Goal: Transaction & Acquisition: Purchase product/service

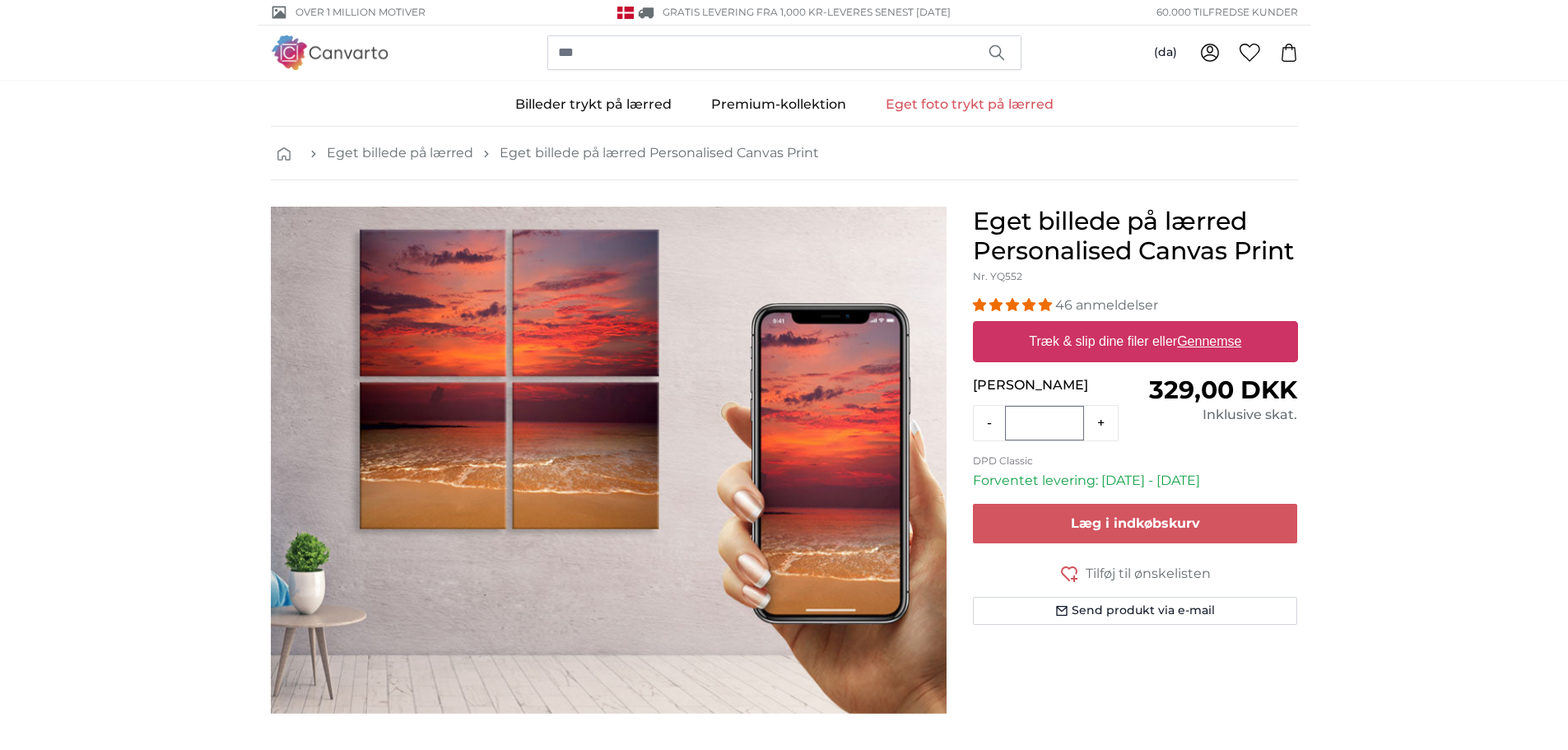
click at [1079, 345] on label "Træk & slip dine filer eller Gennemse" at bounding box center [1135, 342] width 226 height 33
click at [1079, 326] on input "Træk & slip dine filer eller Gennemse" at bounding box center [1136, 324] width 325 height 5
type input "**********"
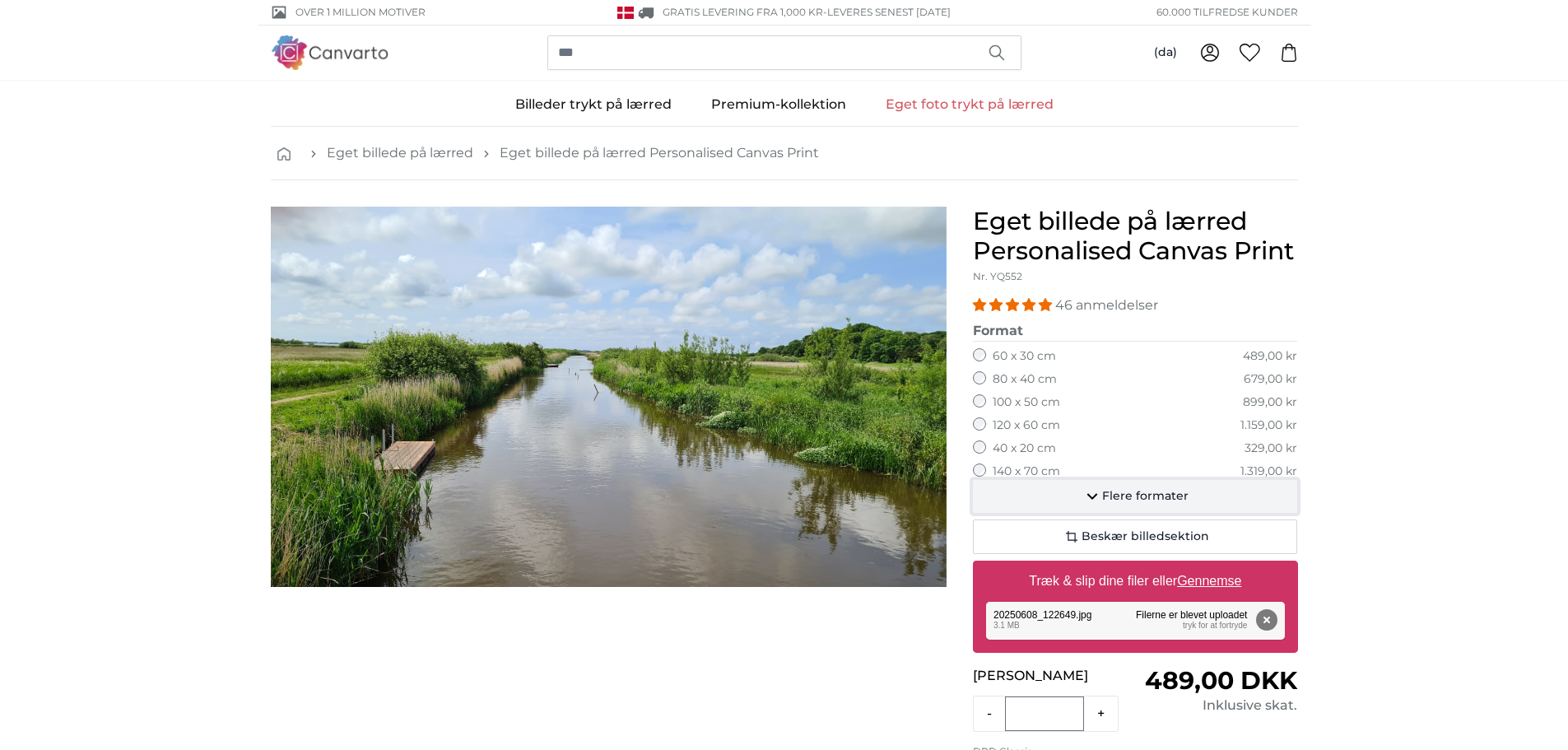
click at [1168, 493] on span "Flere formater" at bounding box center [1145, 496] width 86 height 16
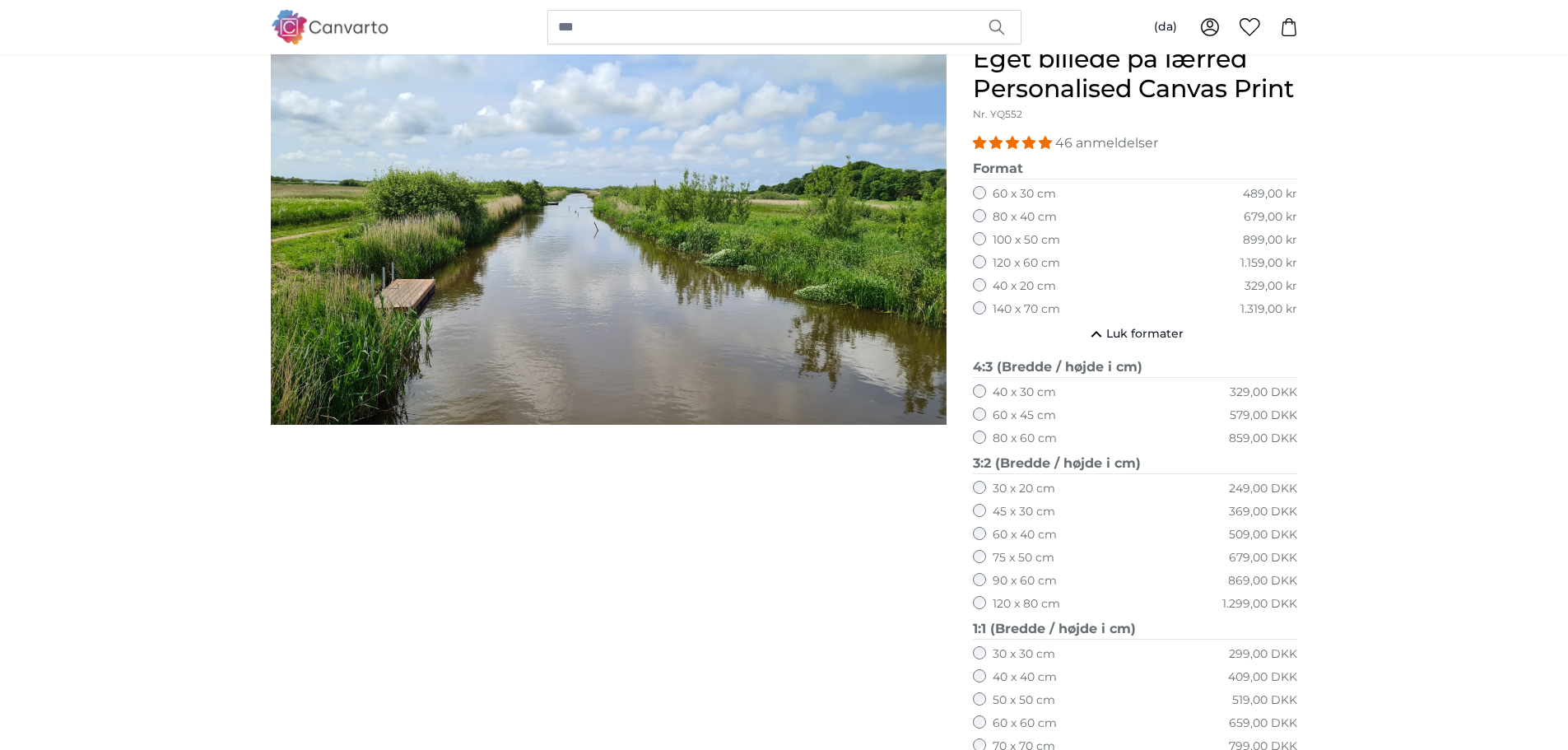
scroll to position [163, 0]
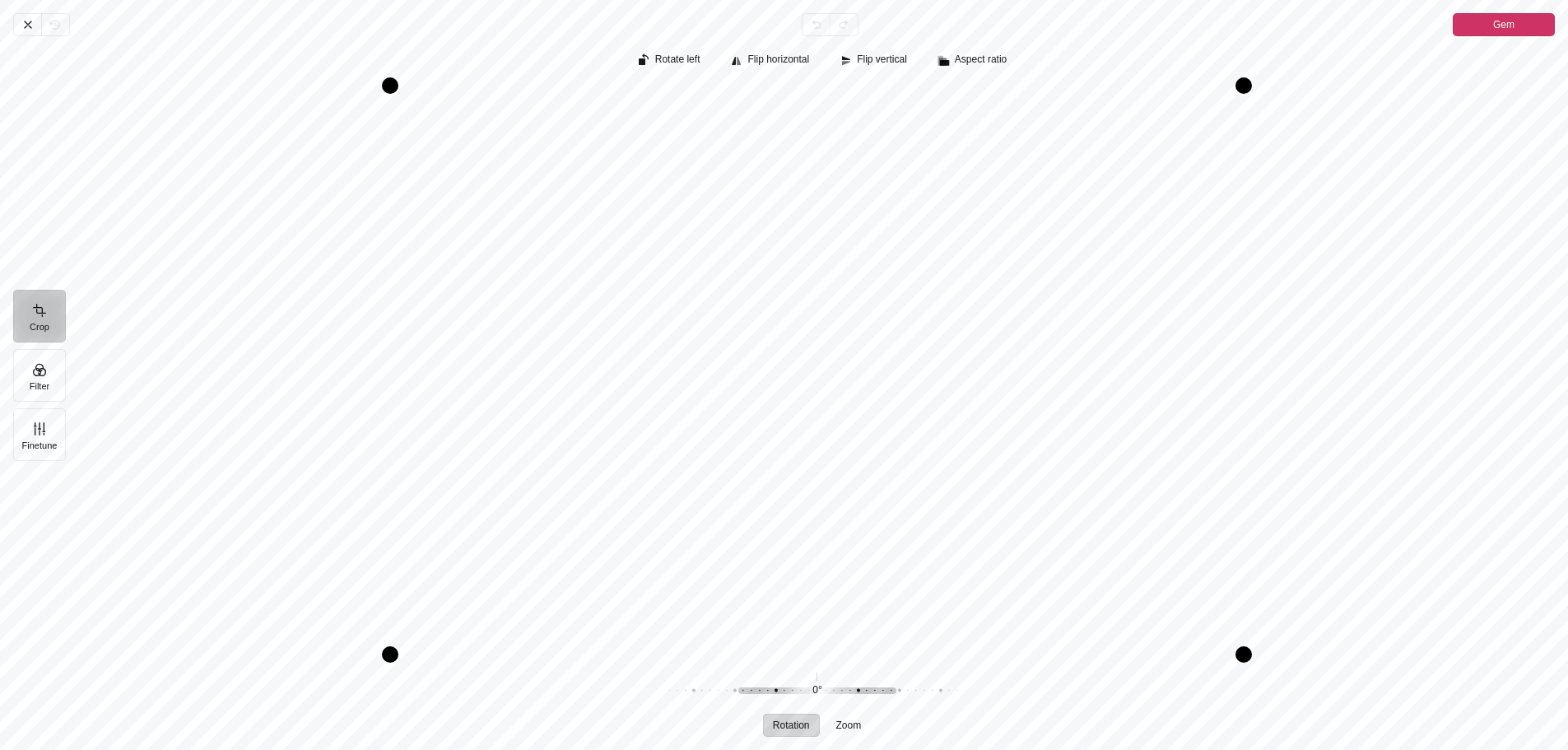
drag, startPoint x: 943, startPoint y: 440, endPoint x: 989, endPoint y: 445, distance: 46.3
click at [989, 445] on div "Pintura" at bounding box center [817, 369] width 1476 height 569
drag, startPoint x: 1430, startPoint y: 481, endPoint x: 1441, endPoint y: 477, distance: 11.7
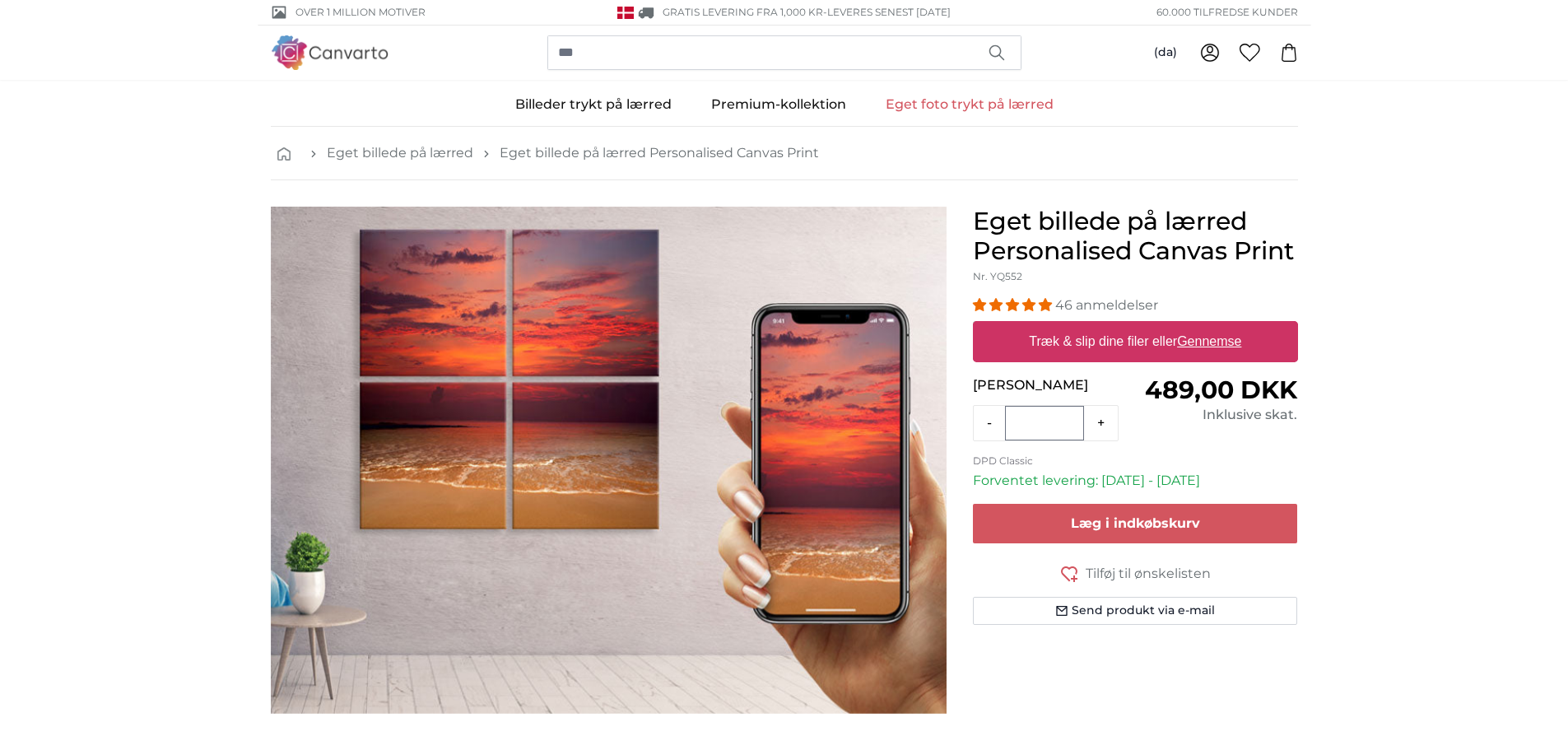
click at [1148, 339] on label "Træk & slip dine filer eller Gennemse" at bounding box center [1135, 342] width 226 height 33
click at [1148, 326] on input "Træk & slip dine filer eller Gennemse" at bounding box center [1136, 324] width 325 height 5
type input "**********"
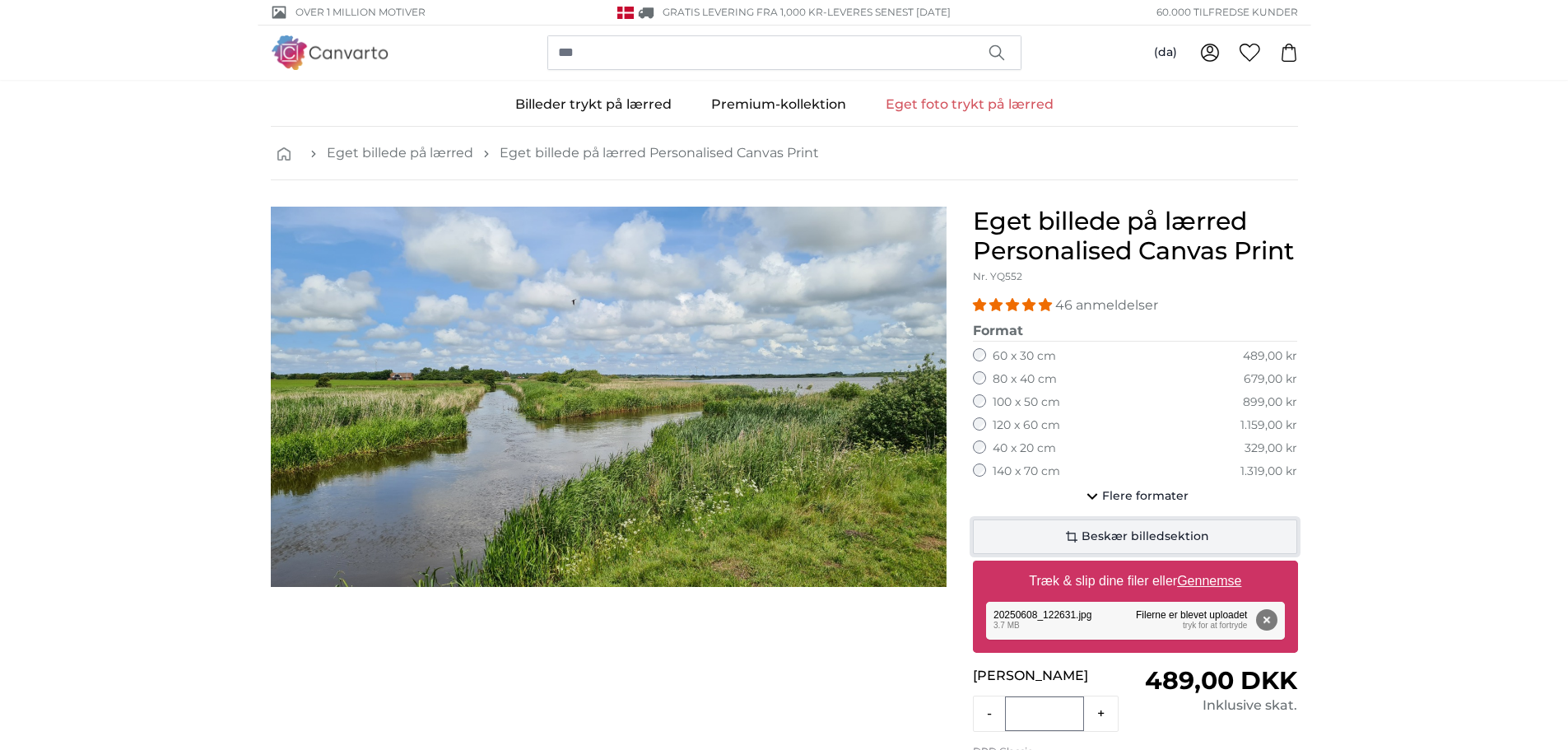
click at [1243, 530] on button "Beskær billedsektion" at bounding box center [1136, 536] width 325 height 34
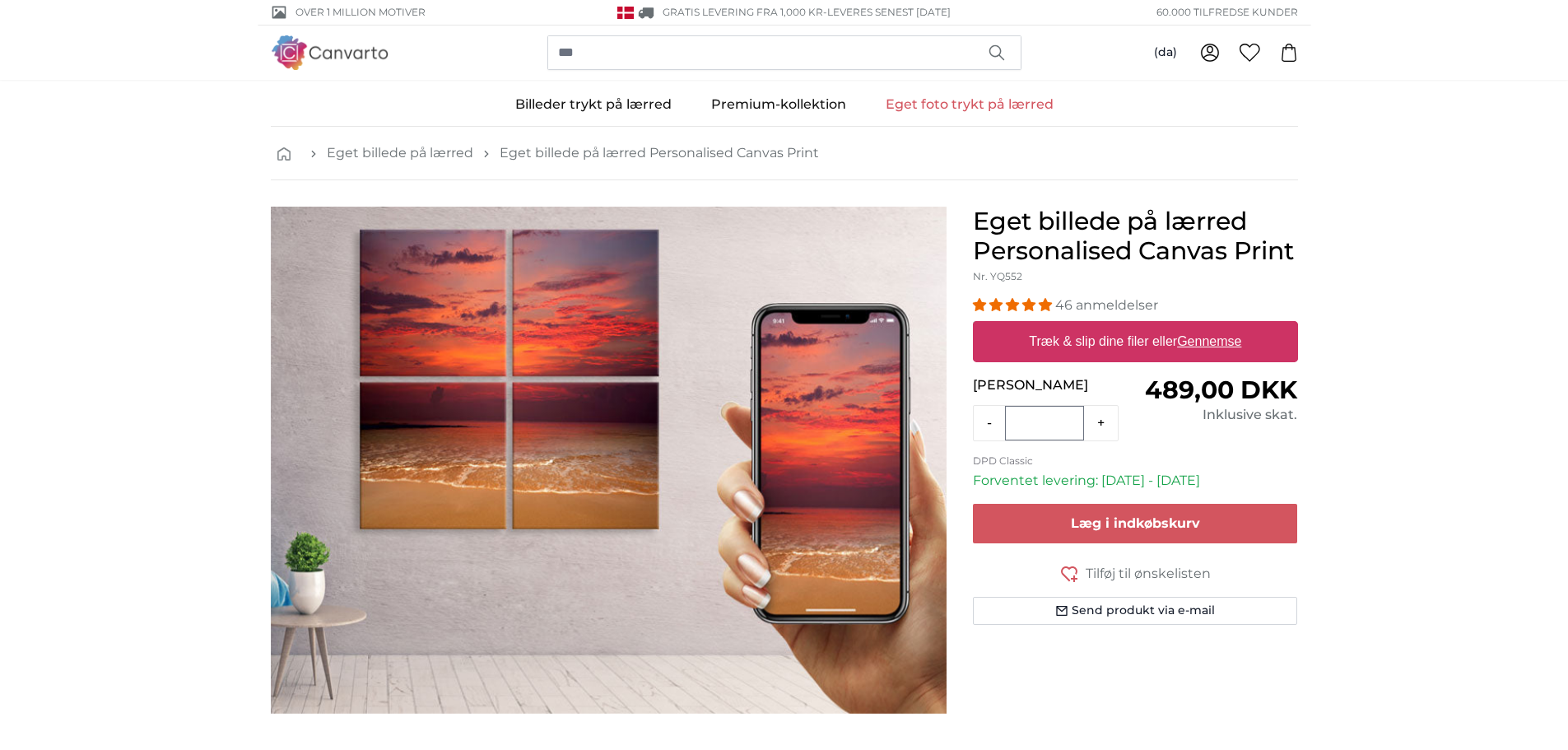
click at [1138, 341] on label "Træk & slip dine filer eller Gennemse" at bounding box center [1135, 342] width 226 height 33
click at [1138, 326] on input "Træk & slip dine filer eller Gennemse" at bounding box center [1136, 324] width 325 height 5
type input "**********"
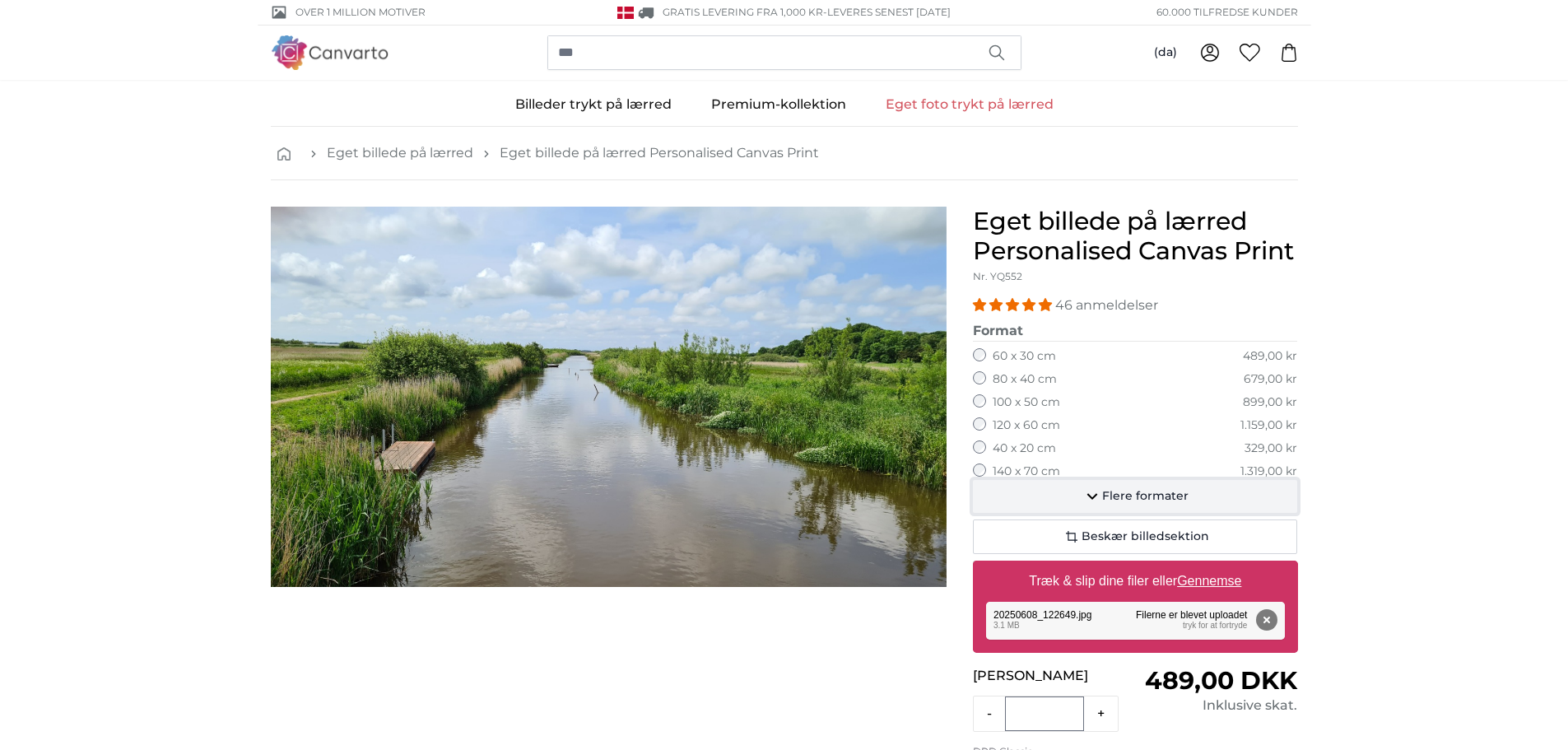
click at [1095, 494] on icon "button" at bounding box center [1092, 496] width 20 height 20
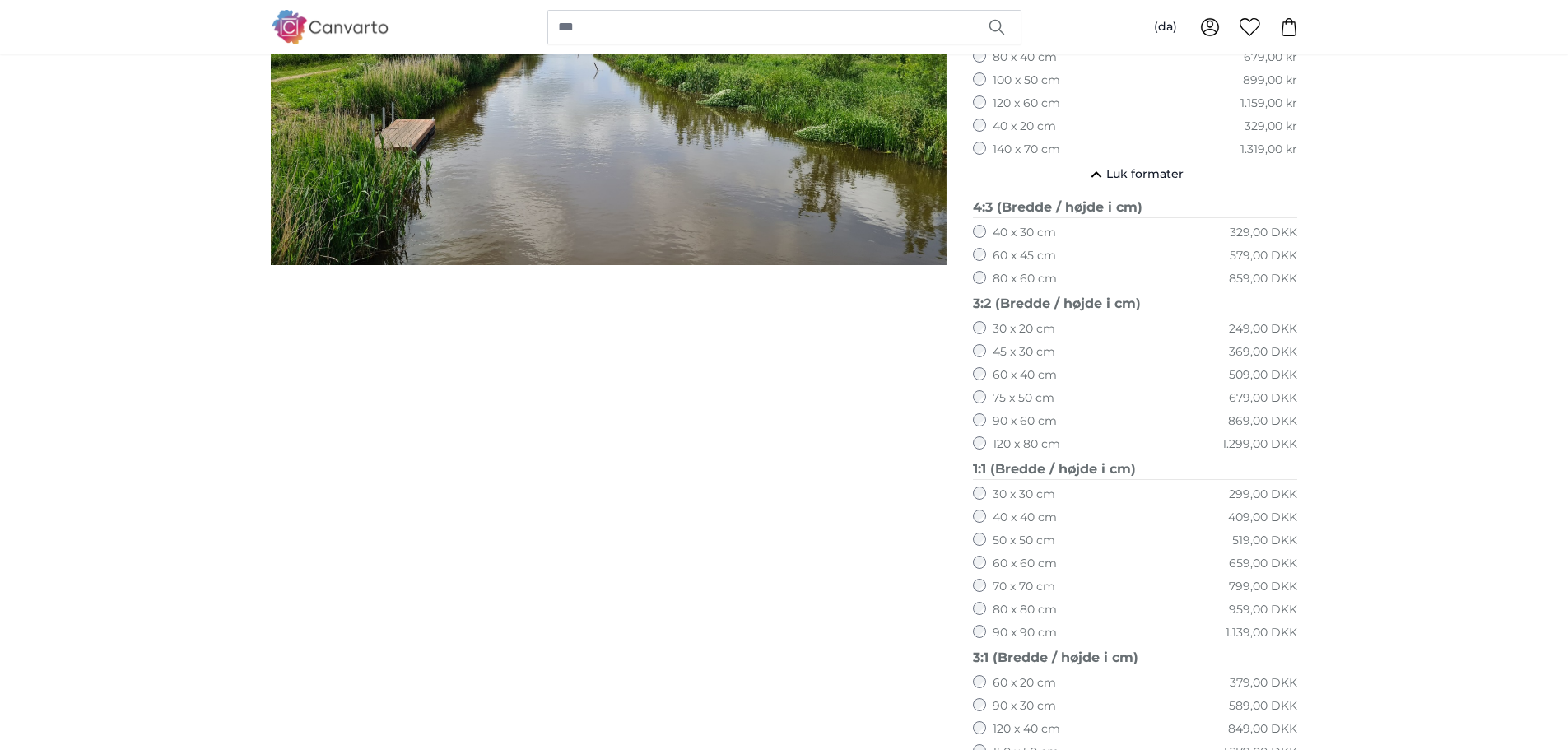
scroll to position [323, 0]
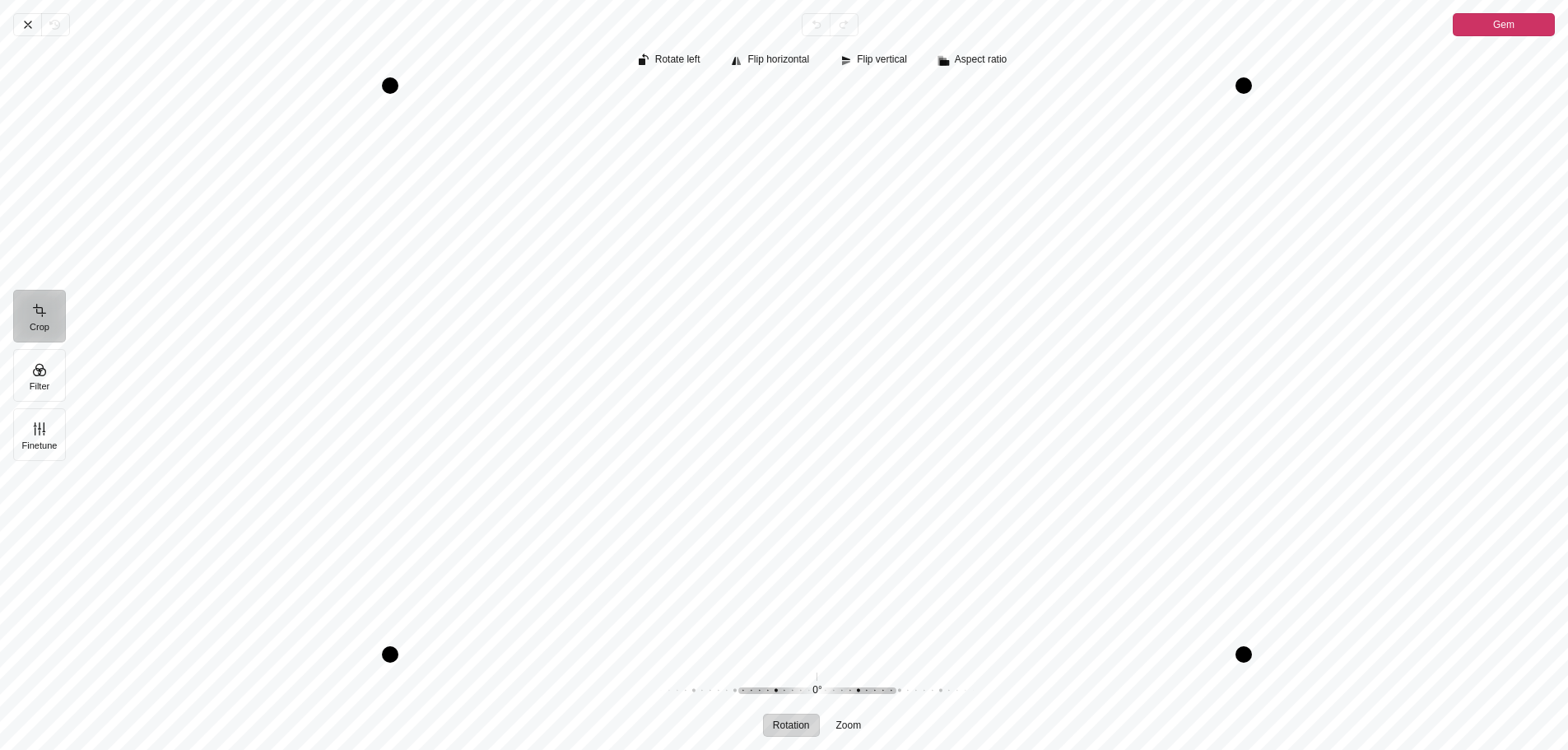
drag, startPoint x: 969, startPoint y: 397, endPoint x: 947, endPoint y: 359, distance: 43.9
click at [947, 359] on div "Pintura" at bounding box center [817, 369] width 1476 height 569
drag, startPoint x: 818, startPoint y: 85, endPoint x: 803, endPoint y: 141, distance: 58.0
click at [803, 141] on div "Drag top" at bounding box center [817, 141] width 770 height 16
drag, startPoint x: 1203, startPoint y: 364, endPoint x: 1490, endPoint y: 382, distance: 287.6
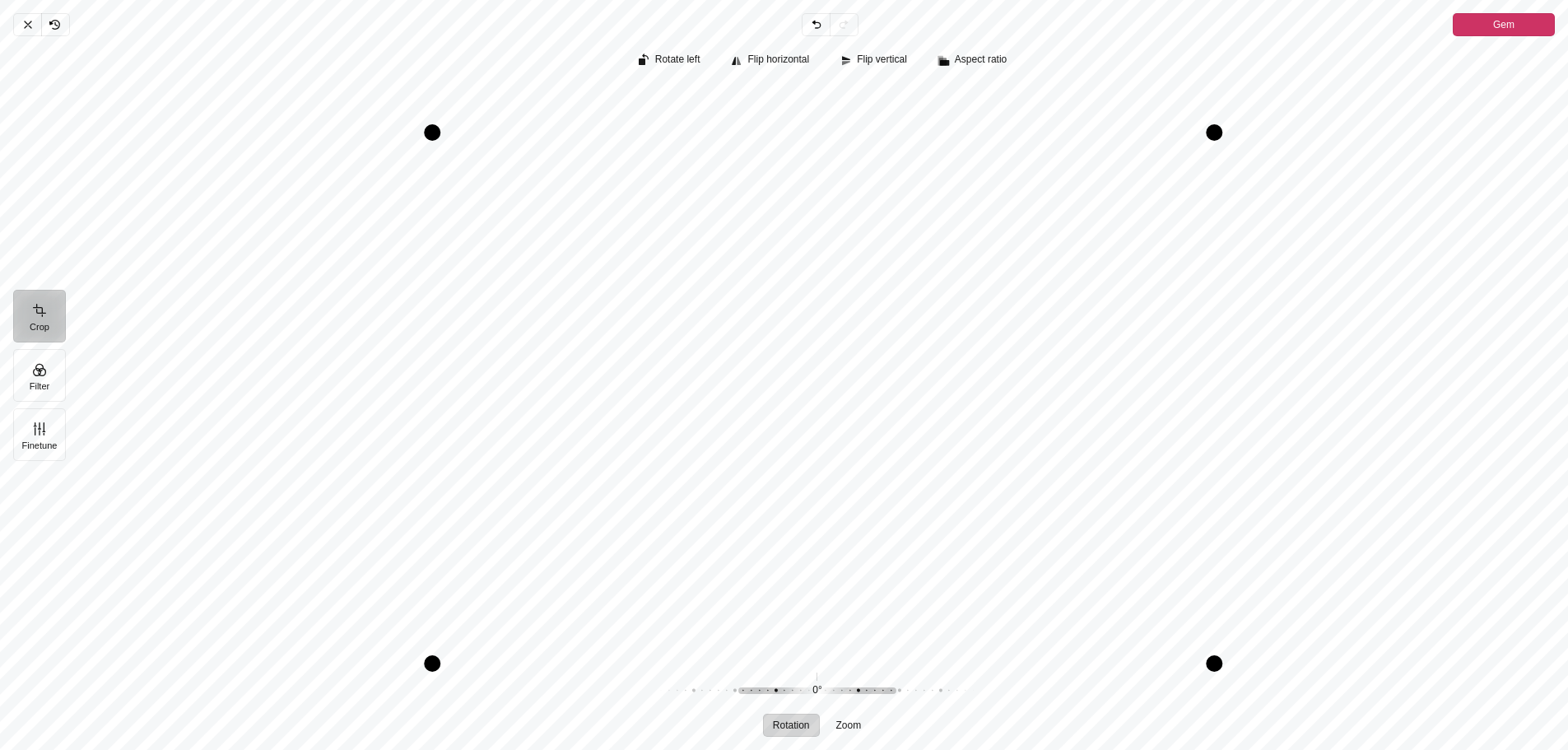
click at [1490, 382] on div "Pintura" at bounding box center [817, 369] width 1476 height 569
drag, startPoint x: 968, startPoint y: 360, endPoint x: 1024, endPoint y: 270, distance: 106.0
click at [1024, 270] on div "Pintura" at bounding box center [817, 369] width 1476 height 569
drag, startPoint x: 834, startPoint y: 142, endPoint x: 857, endPoint y: 157, distance: 27.5
click at [845, 87] on div "Drag top" at bounding box center [817, 84] width 854 height 16
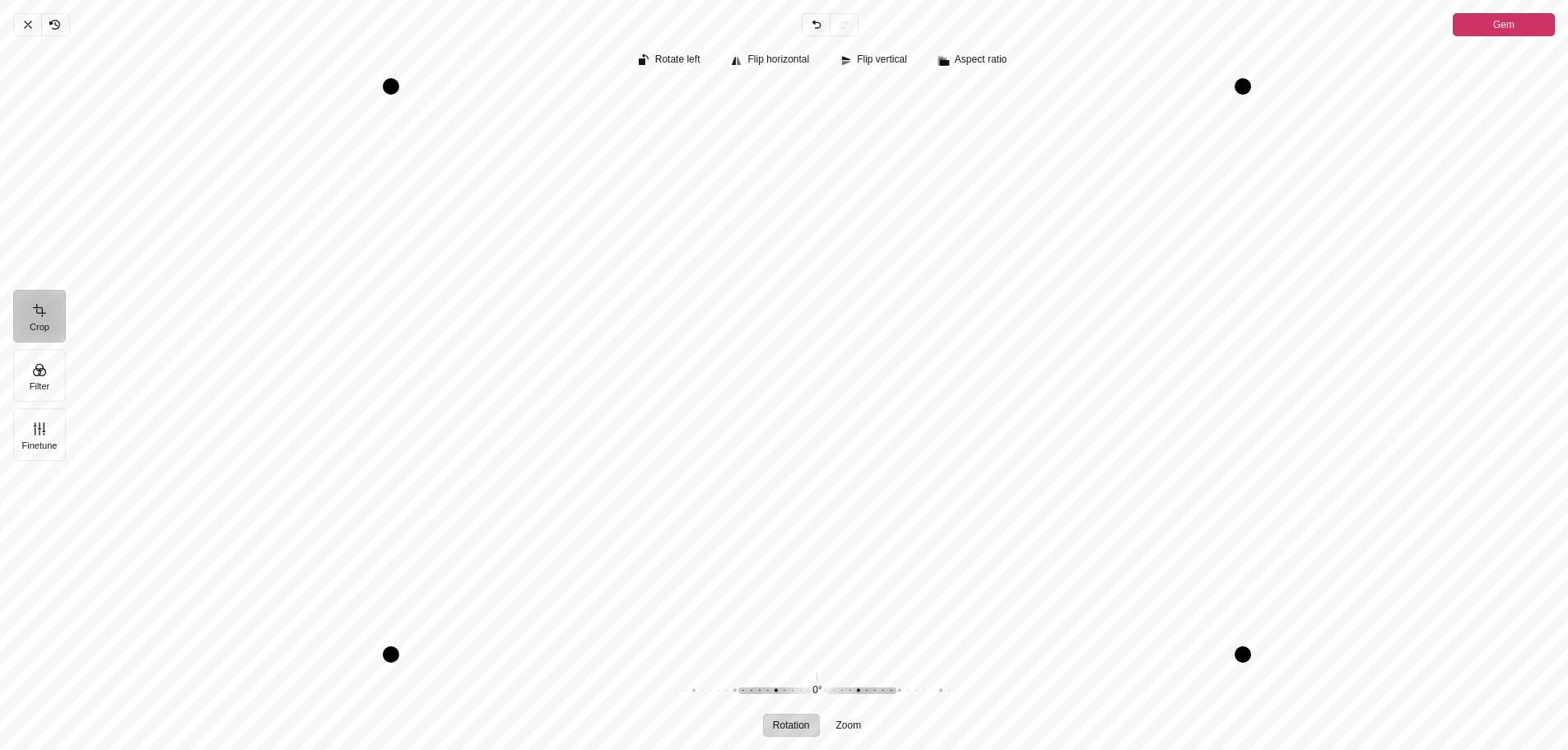
drag, startPoint x: 834, startPoint y: 288, endPoint x: 815, endPoint y: 277, distance: 22.0
click at [815, 277] on div "Pintura" at bounding box center [817, 369] width 1476 height 569
click at [1444, 365] on div "Pintura" at bounding box center [817, 369] width 1476 height 569
click at [44, 314] on button "Crop" at bounding box center [39, 316] width 53 height 53
click at [739, 337] on div "Pintura" at bounding box center [817, 369] width 1476 height 569
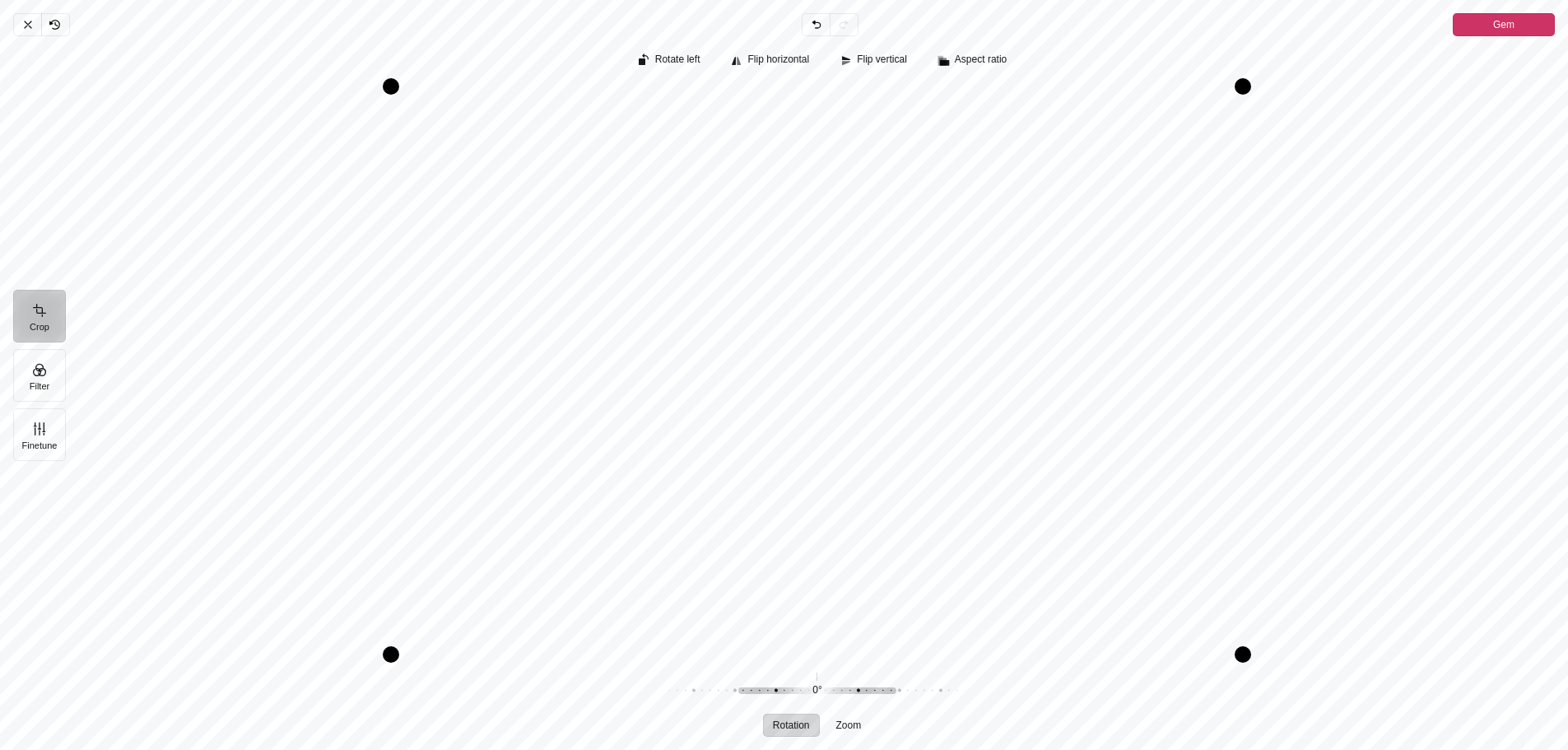
click at [324, 280] on div "Pintura" at bounding box center [817, 369] width 1476 height 569
click at [43, 365] on button "Filter" at bounding box center [39, 375] width 53 height 53
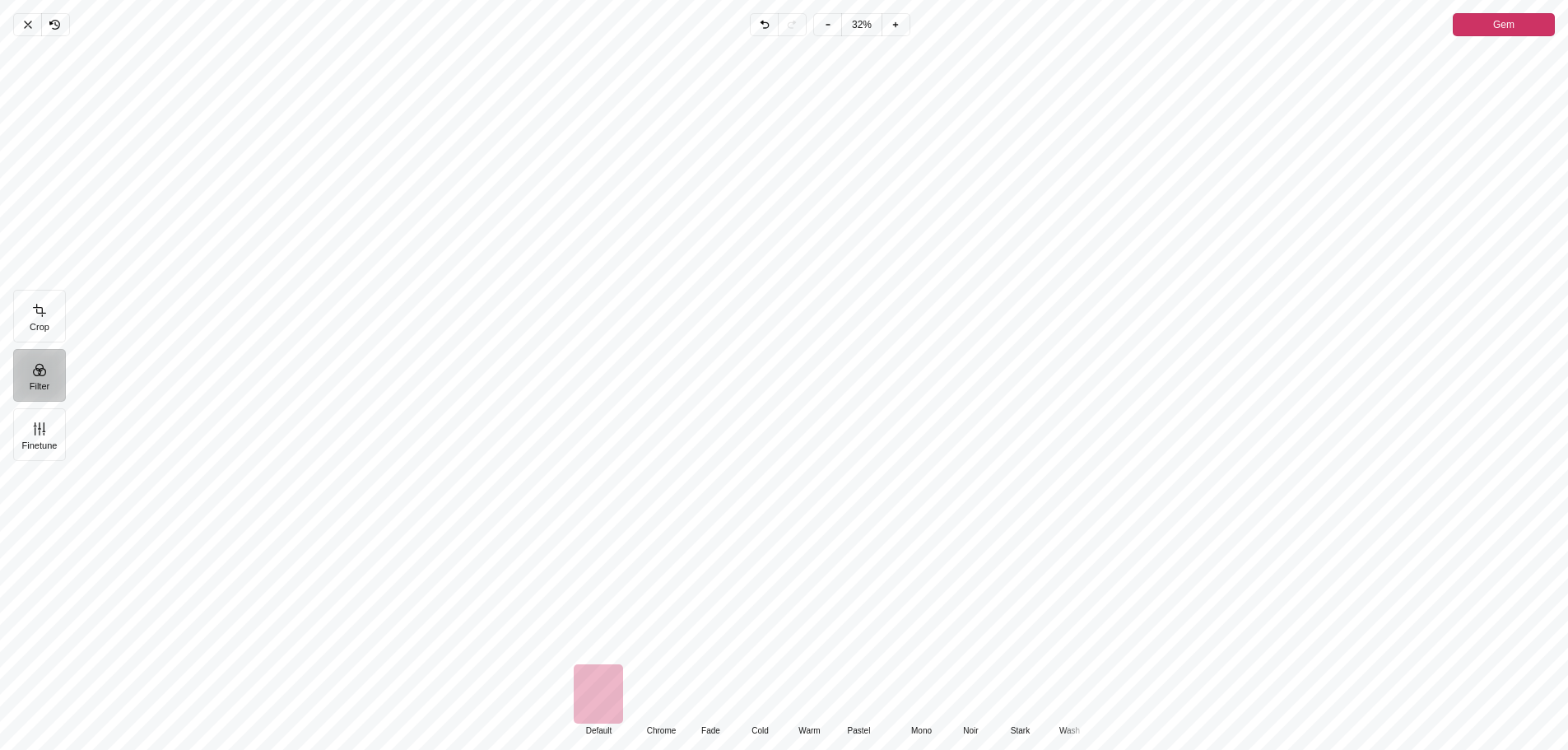
click at [663, 704] on div "Pintura" at bounding box center [660, 694] width 49 height 59
click at [711, 694] on div "Pintura" at bounding box center [710, 694] width 49 height 59
click at [763, 691] on div "Pintura" at bounding box center [759, 694] width 49 height 59
click at [808, 694] on div "Pintura" at bounding box center [809, 694] width 49 height 59
click at [849, 696] on div "Pintura" at bounding box center [858, 694] width 49 height 59
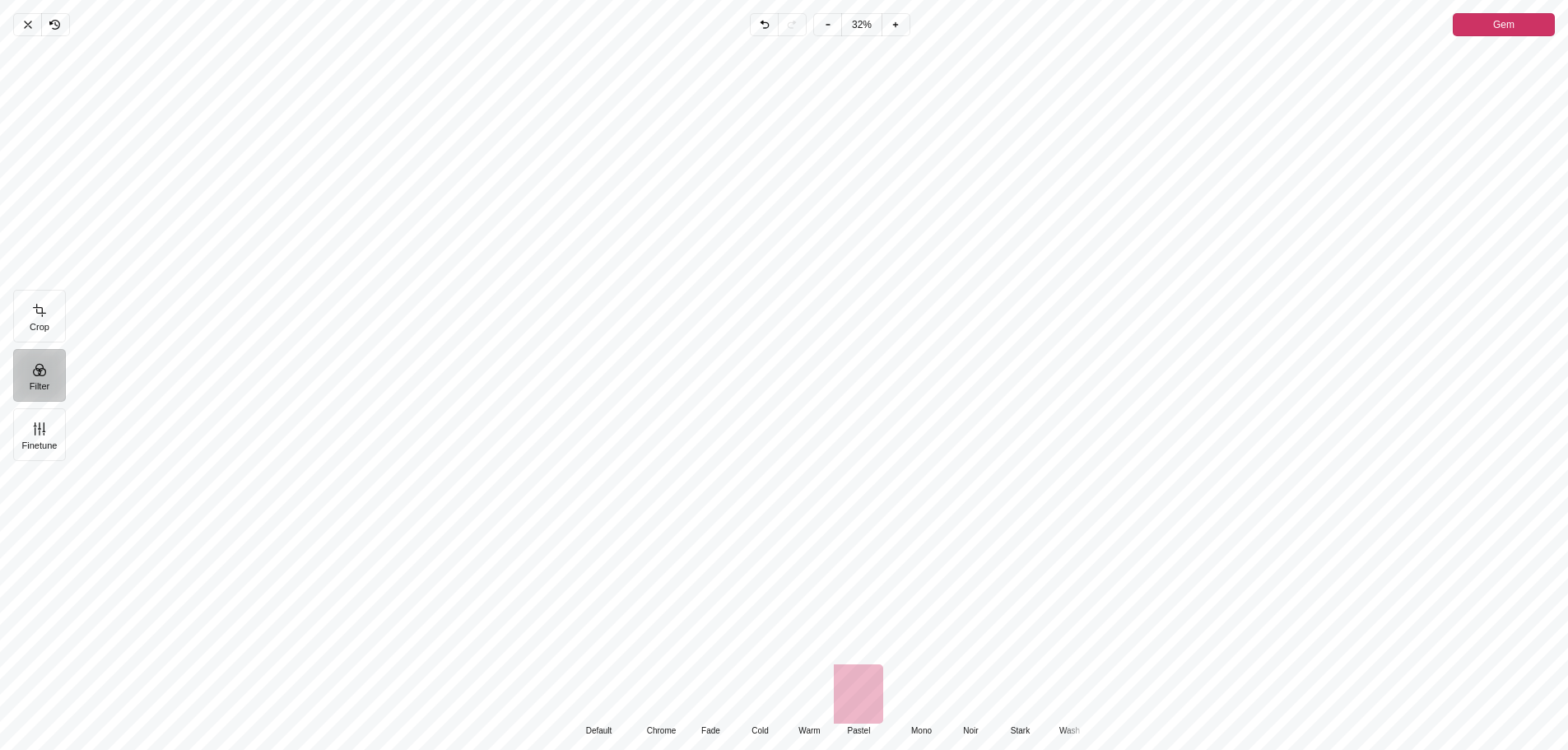
click at [921, 702] on div "Pintura" at bounding box center [920, 694] width 49 height 59
click at [971, 702] on div "Pintura" at bounding box center [970, 694] width 49 height 59
click at [1010, 702] on div "Pintura" at bounding box center [1020, 694] width 49 height 59
click at [1032, 701] on div "Pintura" at bounding box center [1032, 694] width 49 height 59
click at [1050, 701] on div "Pintura" at bounding box center [1045, 694] width 49 height 59
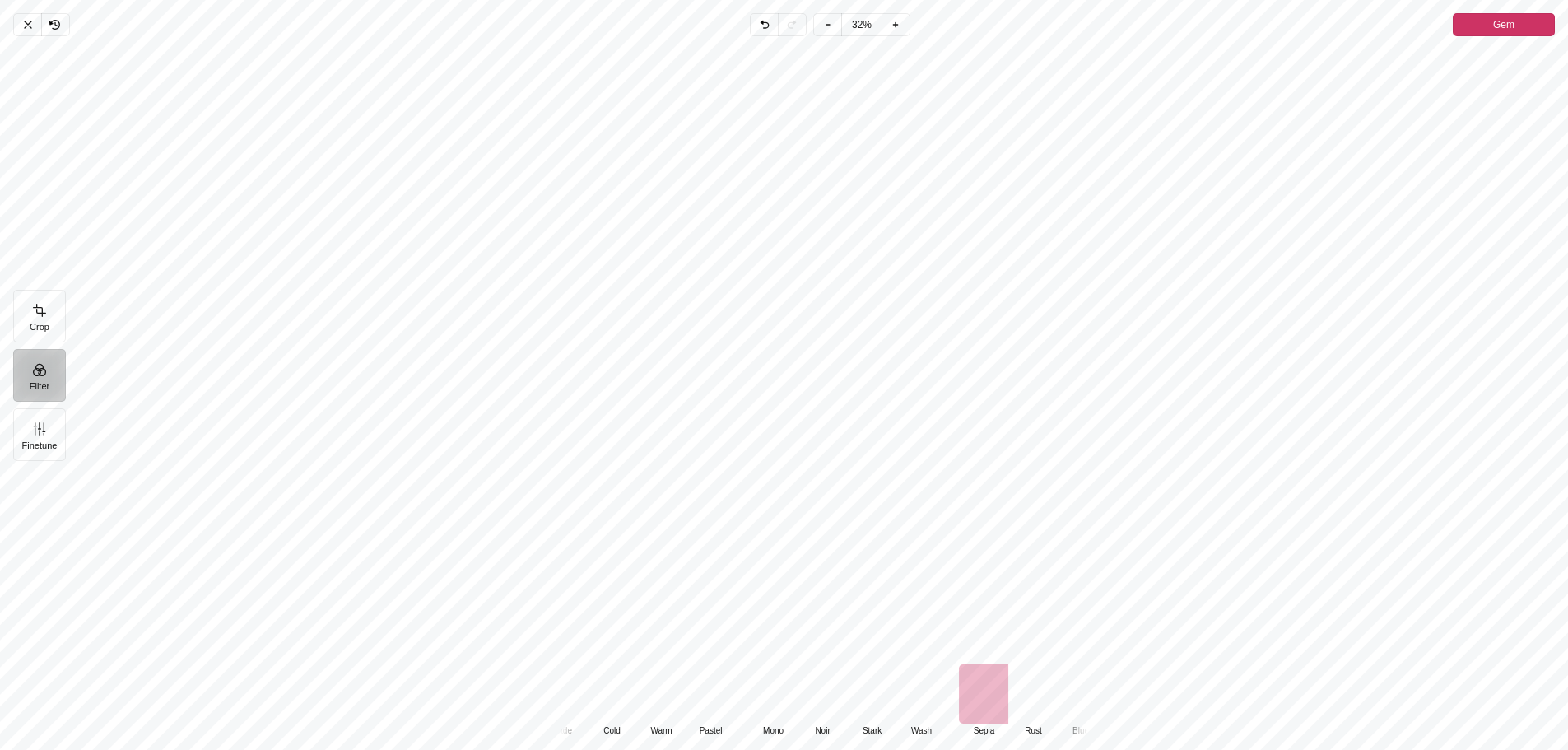
click at [1051, 701] on div "Pintura" at bounding box center [1032, 694] width 49 height 59
click at [1051, 701] on div "Pintura" at bounding box center [1049, 694] width 49 height 59
drag, startPoint x: 975, startPoint y: 697, endPoint x: 1284, endPoint y: 722, distance: 310.0
click at [1348, 728] on div "Default Default Classic Chrome Fade Cold Warm Pastel Monochrome Mono Noir Stark…" at bounding box center [823, 701] width 1489 height 72
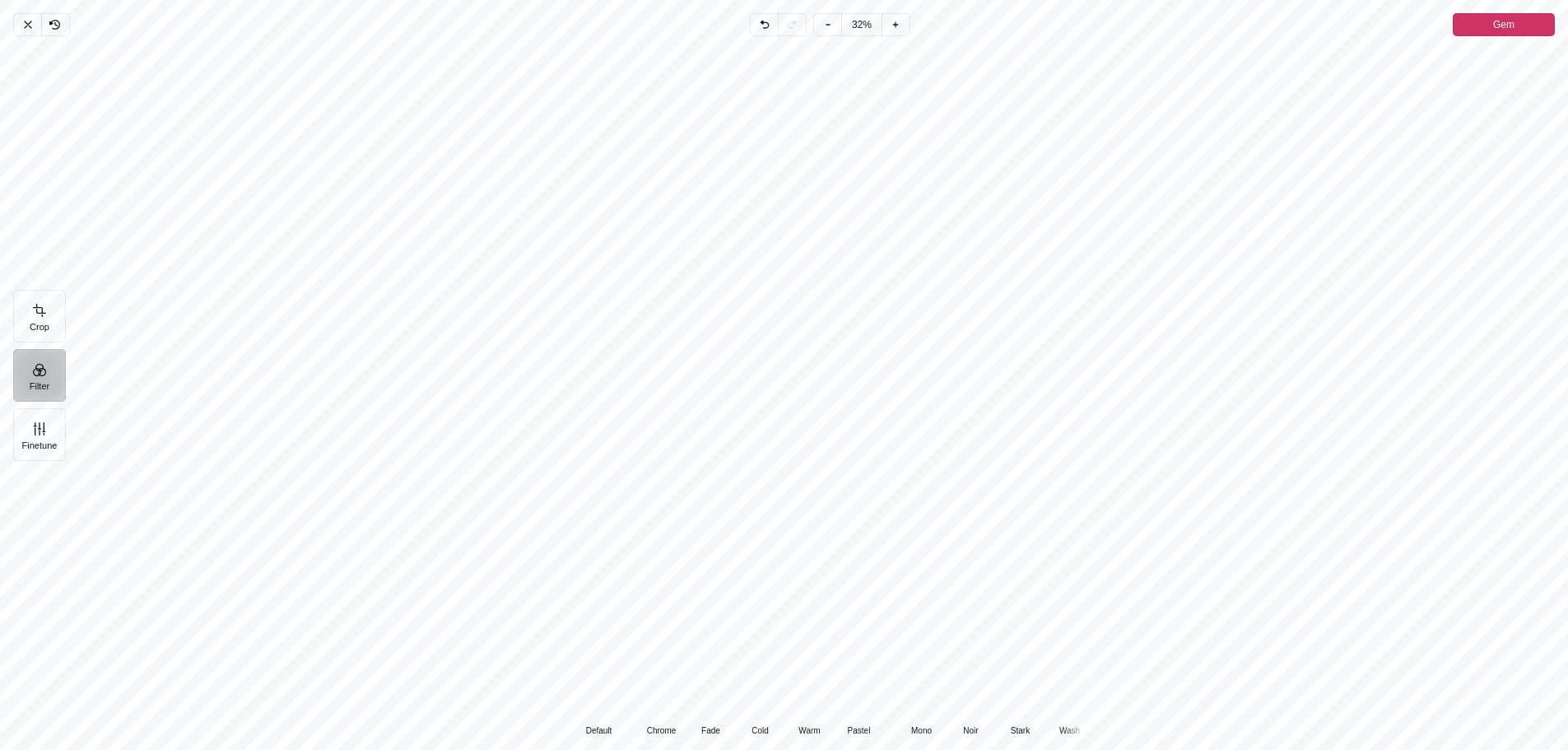
click at [604, 684] on div "Pintura" at bounding box center [598, 694] width 49 height 59
click at [46, 428] on button "Finetune" at bounding box center [39, 434] width 53 height 53
drag, startPoint x: 677, startPoint y: 517, endPoint x: 755, endPoint y: 463, distance: 94.9
click at [755, 463] on div "Pintura" at bounding box center [823, 352] width 1489 height 618
click at [656, 724] on span "Contrast" at bounding box center [654, 725] width 37 height 9
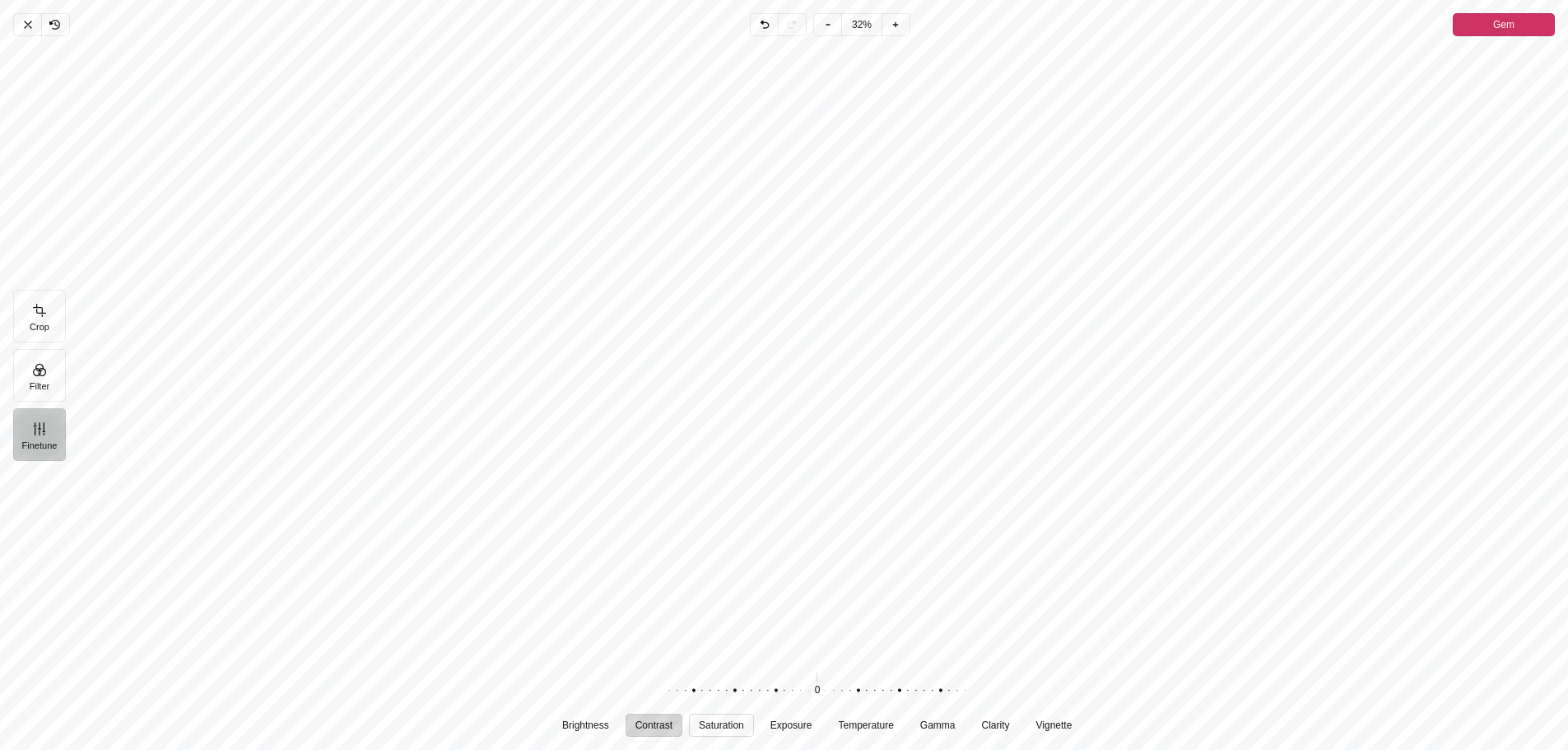
click at [717, 726] on span "Saturation" at bounding box center [722, 725] width 46 height 9
click at [790, 726] on span "Exposure" at bounding box center [791, 725] width 42 height 9
click at [858, 722] on span "Temperature" at bounding box center [865, 725] width 55 height 9
click at [934, 728] on span "Gamma" at bounding box center [938, 725] width 35 height 9
click at [989, 728] on span "Clarity" at bounding box center [995, 725] width 28 height 9
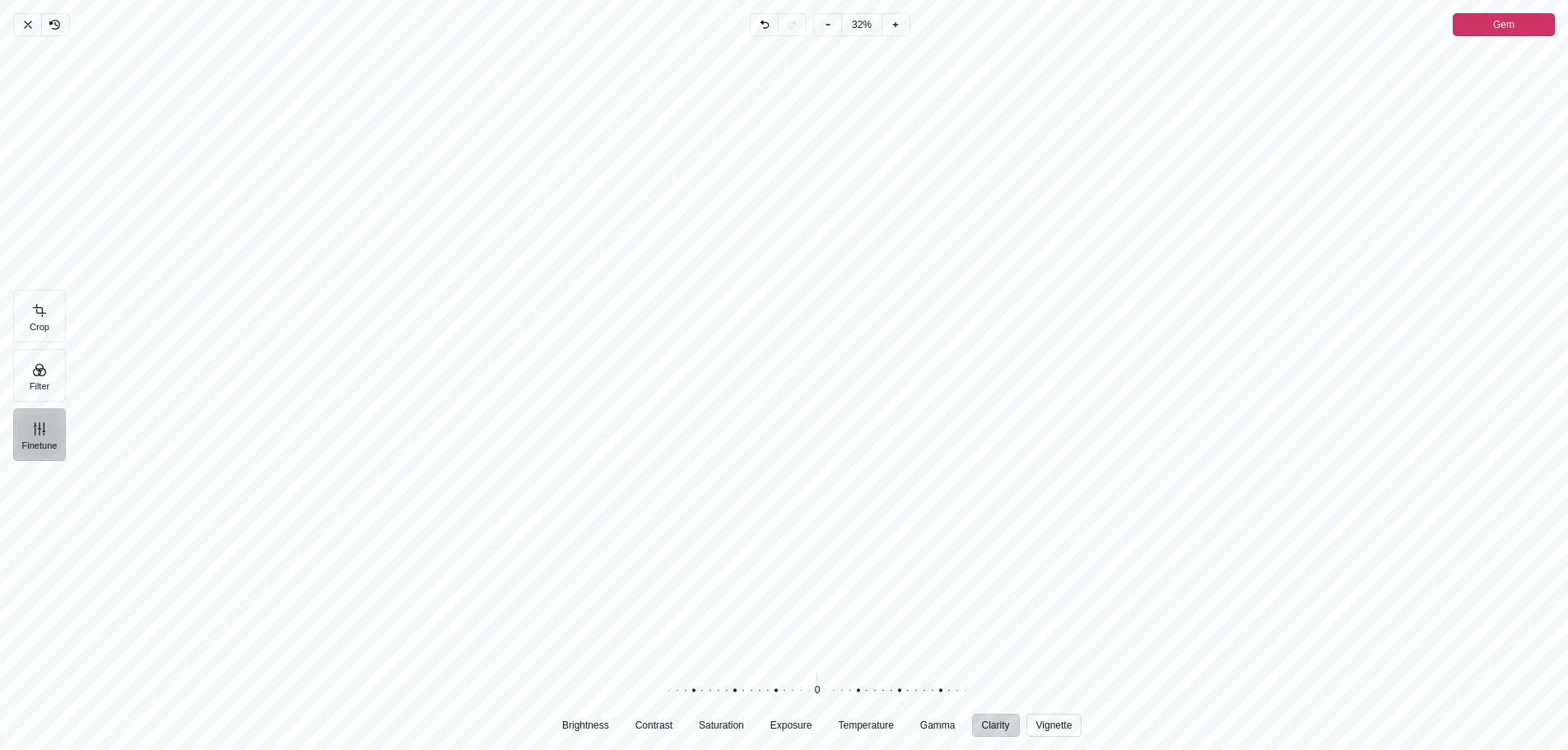
click at [1053, 727] on span "Vignette" at bounding box center [1054, 725] width 36 height 9
drag, startPoint x: 1048, startPoint y: 530, endPoint x: 1060, endPoint y: 519, distance: 16.3
click at [1060, 519] on div "Pintura" at bounding box center [823, 352] width 1489 height 618
click at [766, 25] on icon "Pintura" at bounding box center [766, 25] width 5 height 6
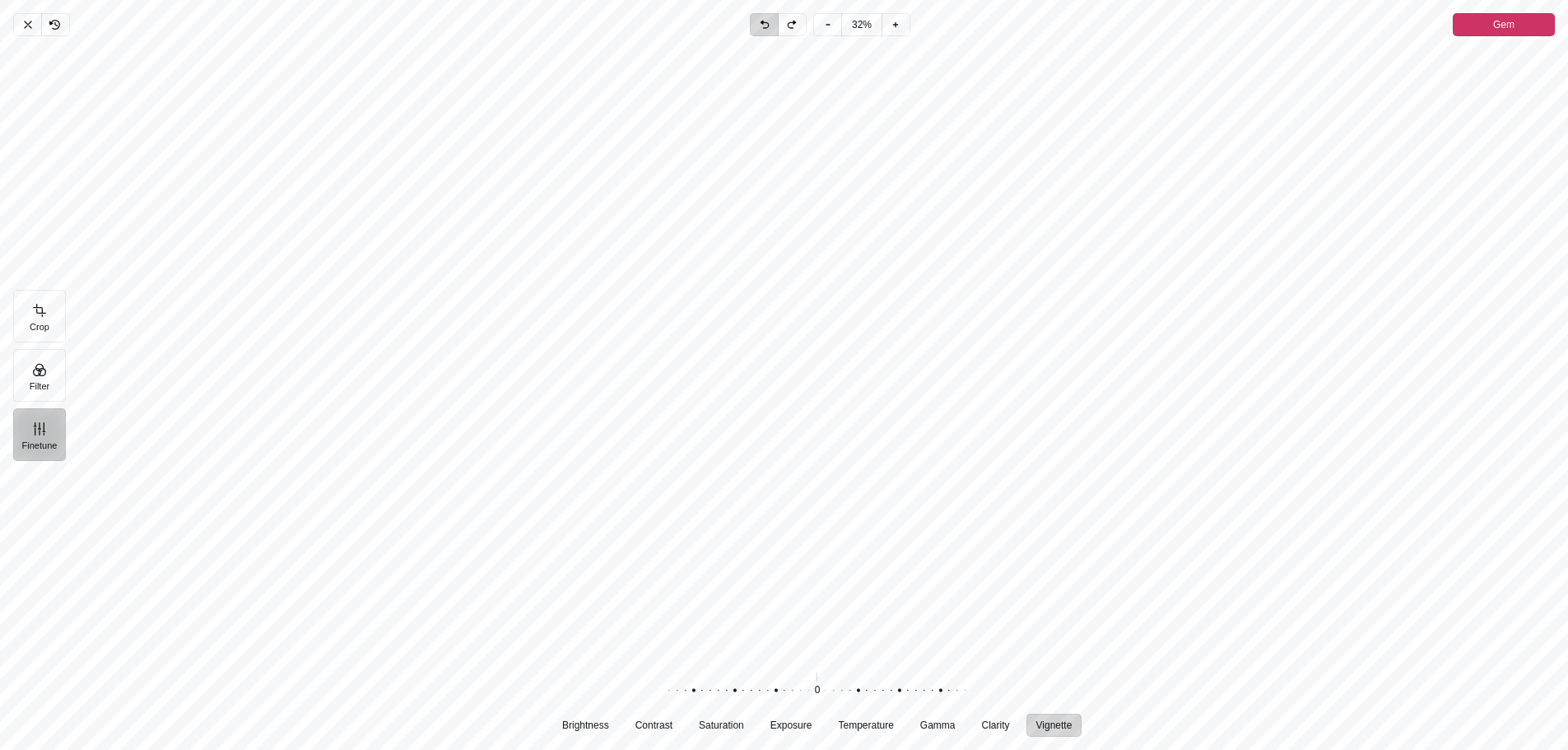
click at [766, 25] on icon "Pintura" at bounding box center [766, 25] width 5 height 6
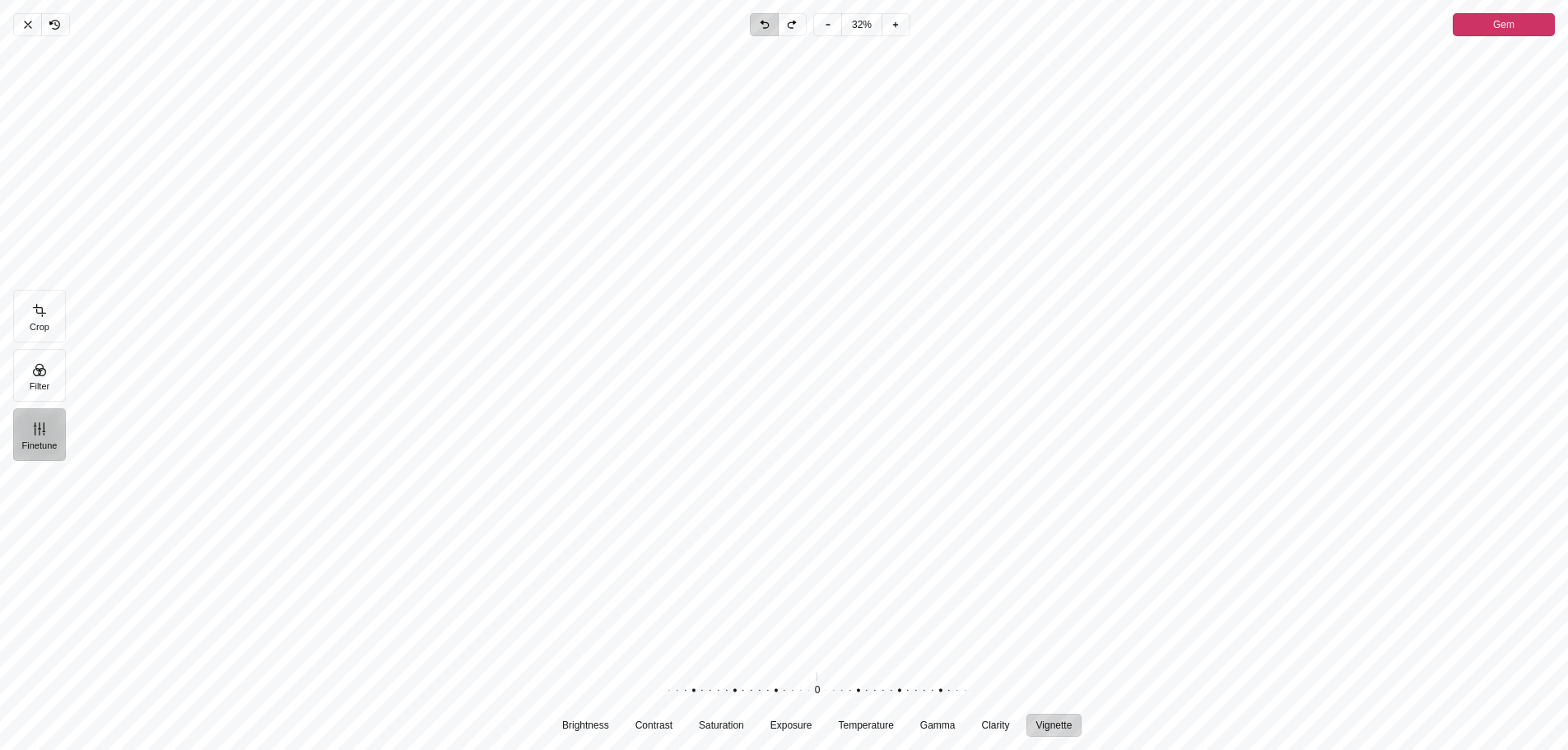
click at [766, 25] on icon "Pintura" at bounding box center [766, 25] width 5 height 6
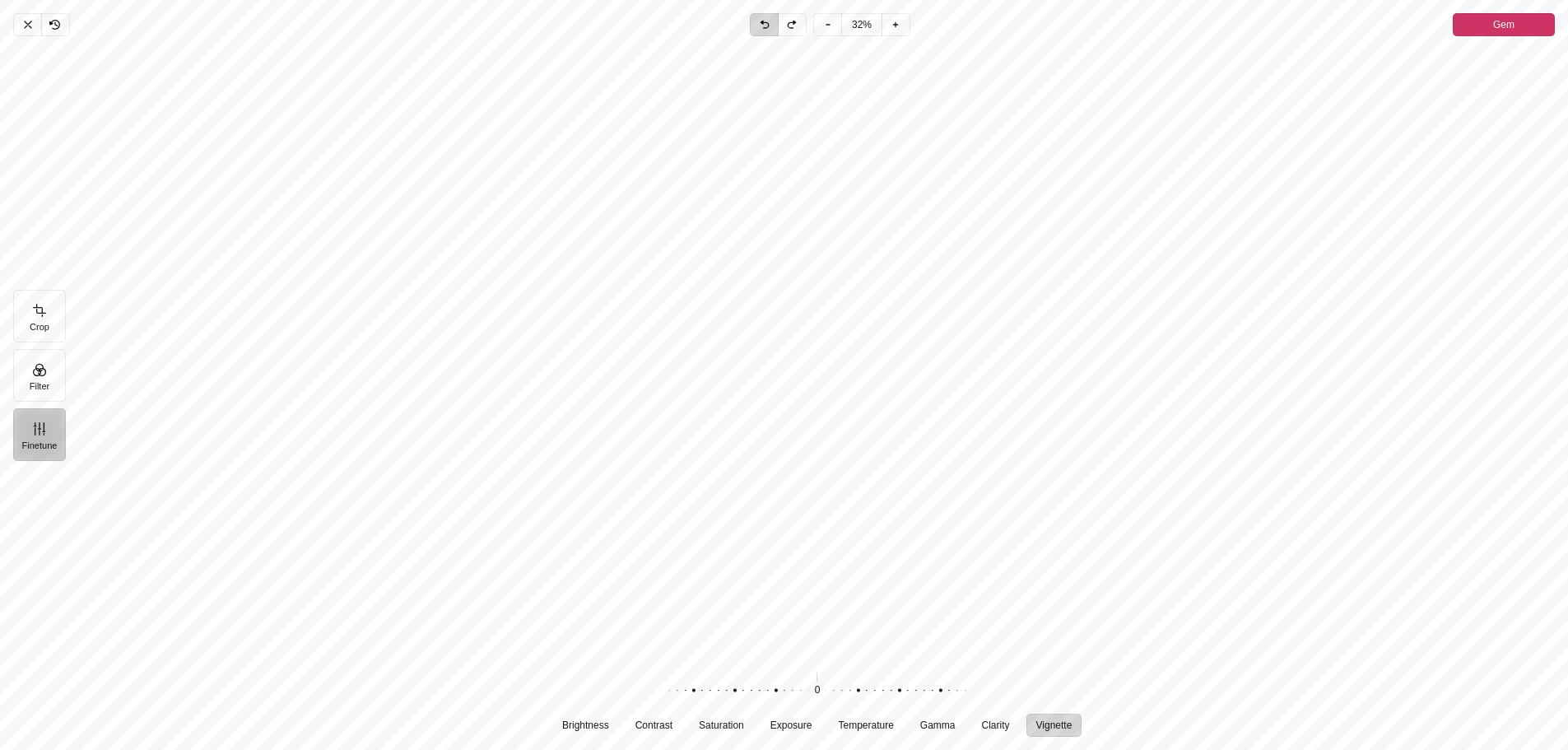
click at [766, 25] on icon "Pintura" at bounding box center [766, 25] width 5 height 6
click at [46, 377] on button "Filter" at bounding box center [39, 375] width 53 height 53
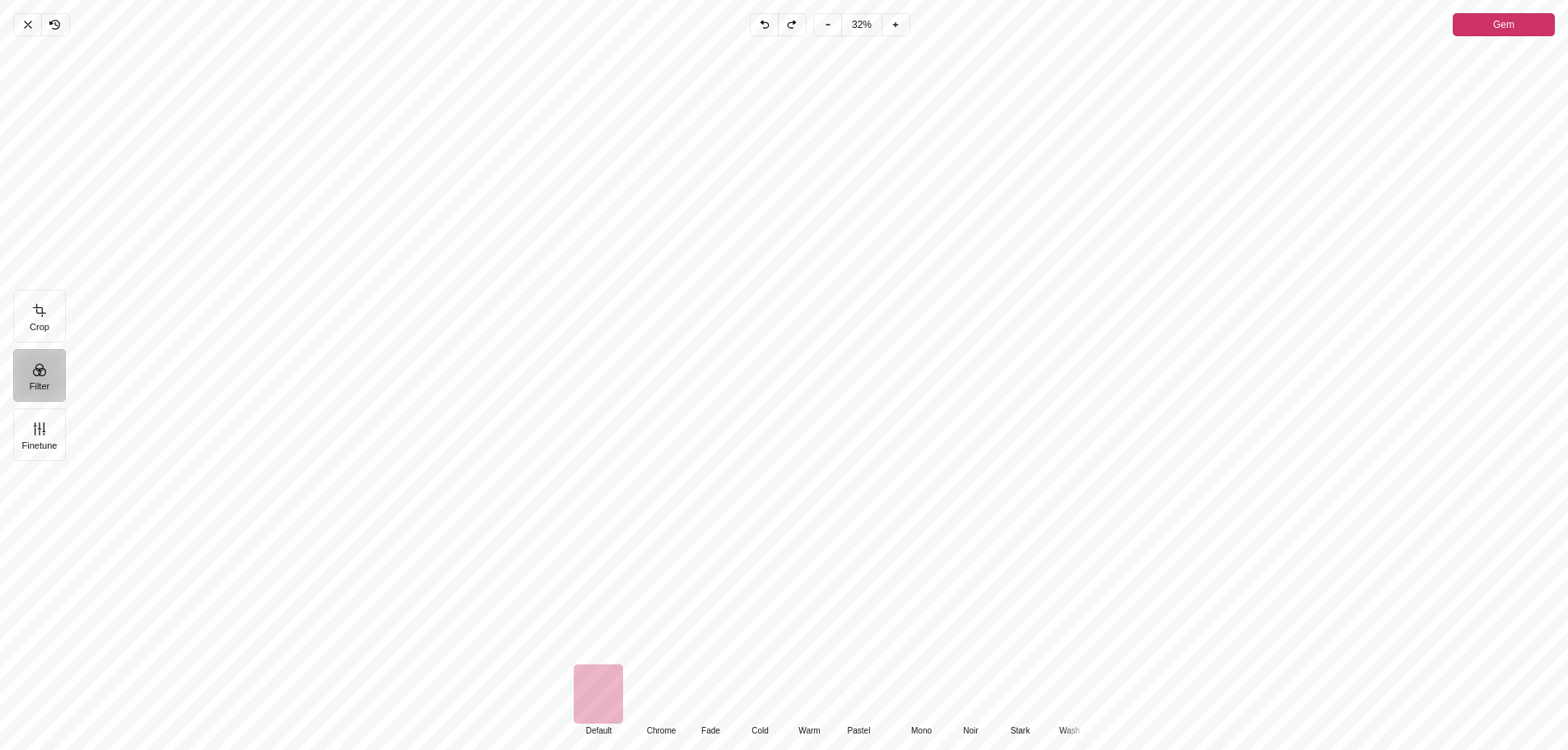
click at [587, 698] on div "Pintura" at bounding box center [598, 694] width 49 height 59
click at [586, 698] on div "Pintura" at bounding box center [598, 694] width 49 height 59
click at [258, 629] on div "Pintura" at bounding box center [823, 350] width 1489 height 615
drag, startPoint x: 637, startPoint y: 695, endPoint x: 700, endPoint y: 696, distance: 63.0
click at [700, 696] on div "Default Default Classic Chrome Fade Cold Warm Pastel Monochrome Mono Noir Stark…" at bounding box center [959, 701] width 758 height 72
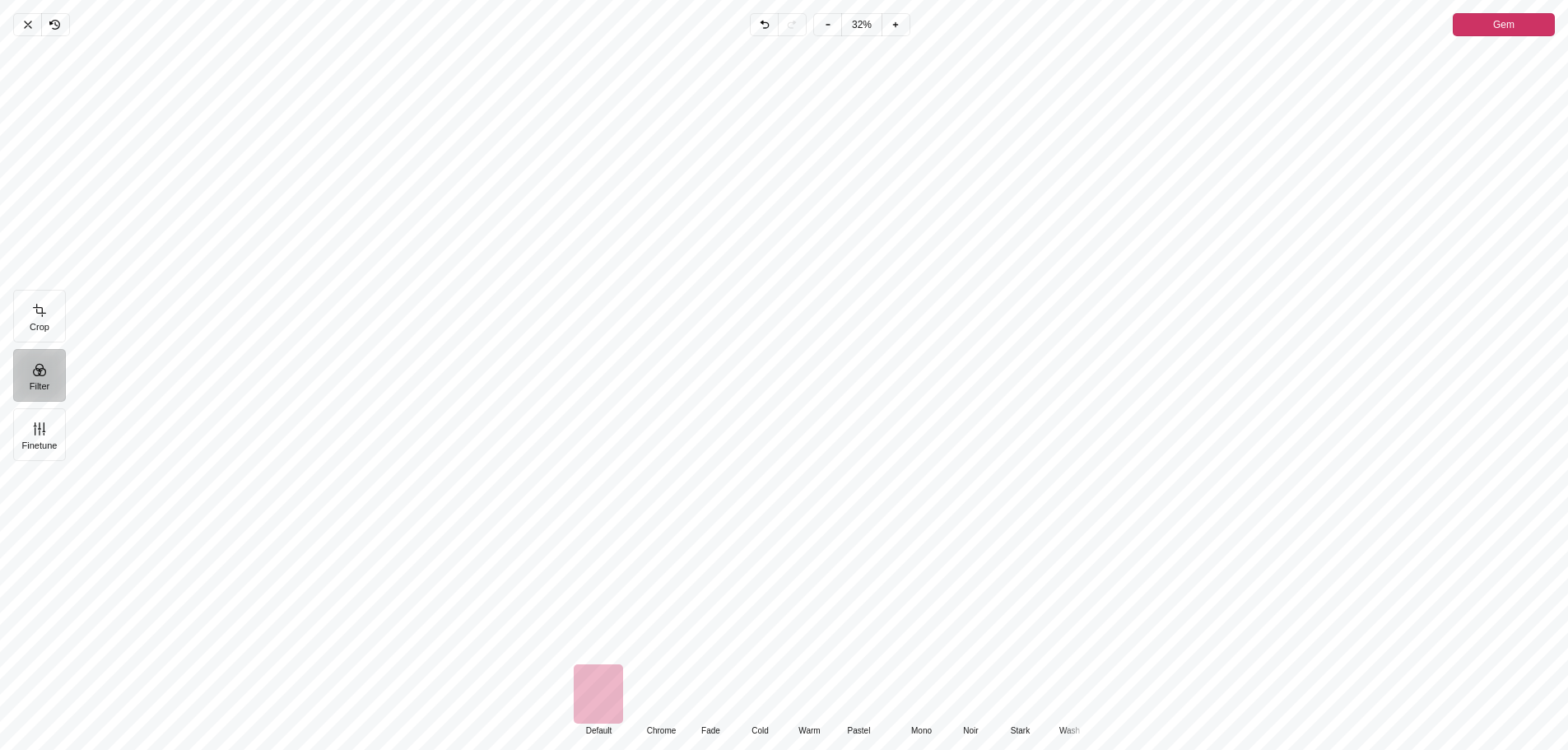
click at [163, 570] on div "Pintura" at bounding box center [823, 350] width 1489 height 615
click at [34, 311] on button "Crop" at bounding box center [39, 316] width 53 height 53
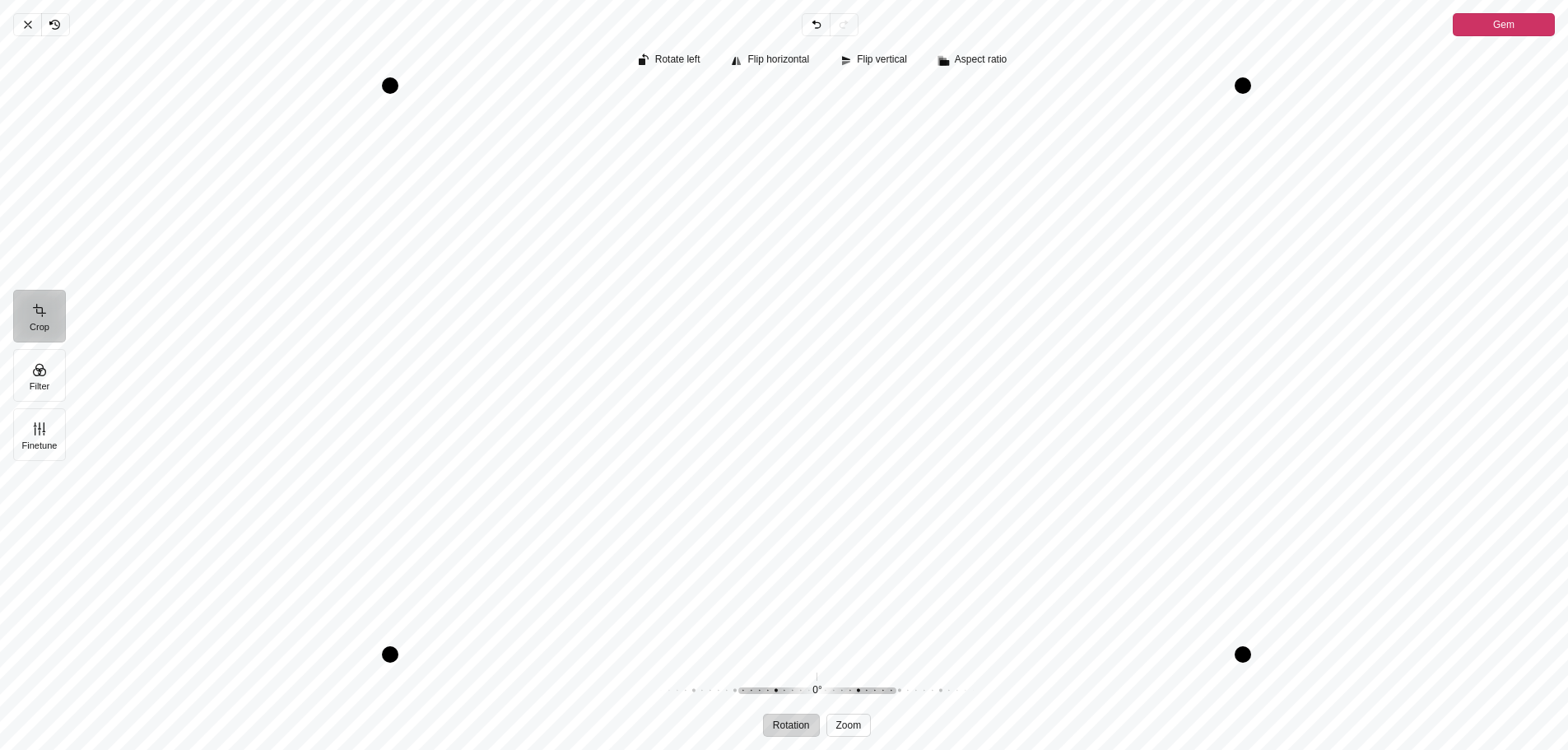
click at [848, 724] on span "Zoom" at bounding box center [849, 725] width 26 height 9
drag, startPoint x: 815, startPoint y: 676, endPoint x: 877, endPoint y: 679, distance: 62.1
click at [877, 679] on div "0% Nulstil" at bounding box center [817, 691] width 316 height 46
click at [862, 691] on div "Pintura" at bounding box center [974, 691] width 316 height 46
drag, startPoint x: 862, startPoint y: 691, endPoint x: 1042, endPoint y: 706, distance: 180.6
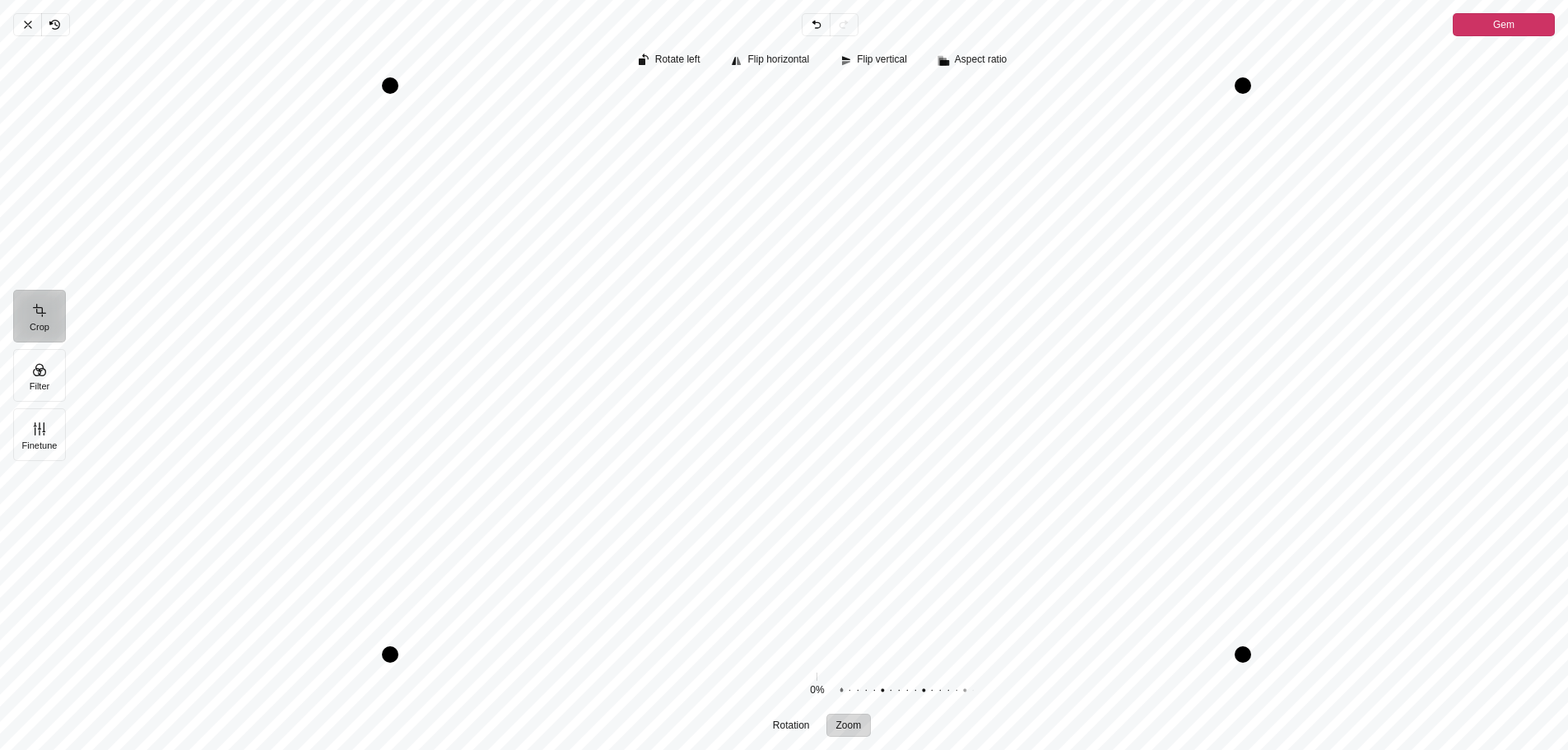
click at [1030, 702] on div "0% Nulstil" at bounding box center [817, 691] width 527 height 46
click at [54, 24] on icon "Pintura" at bounding box center [55, 25] width 9 height 9
click at [26, 22] on icon "Pintura" at bounding box center [28, 24] width 13 height 13
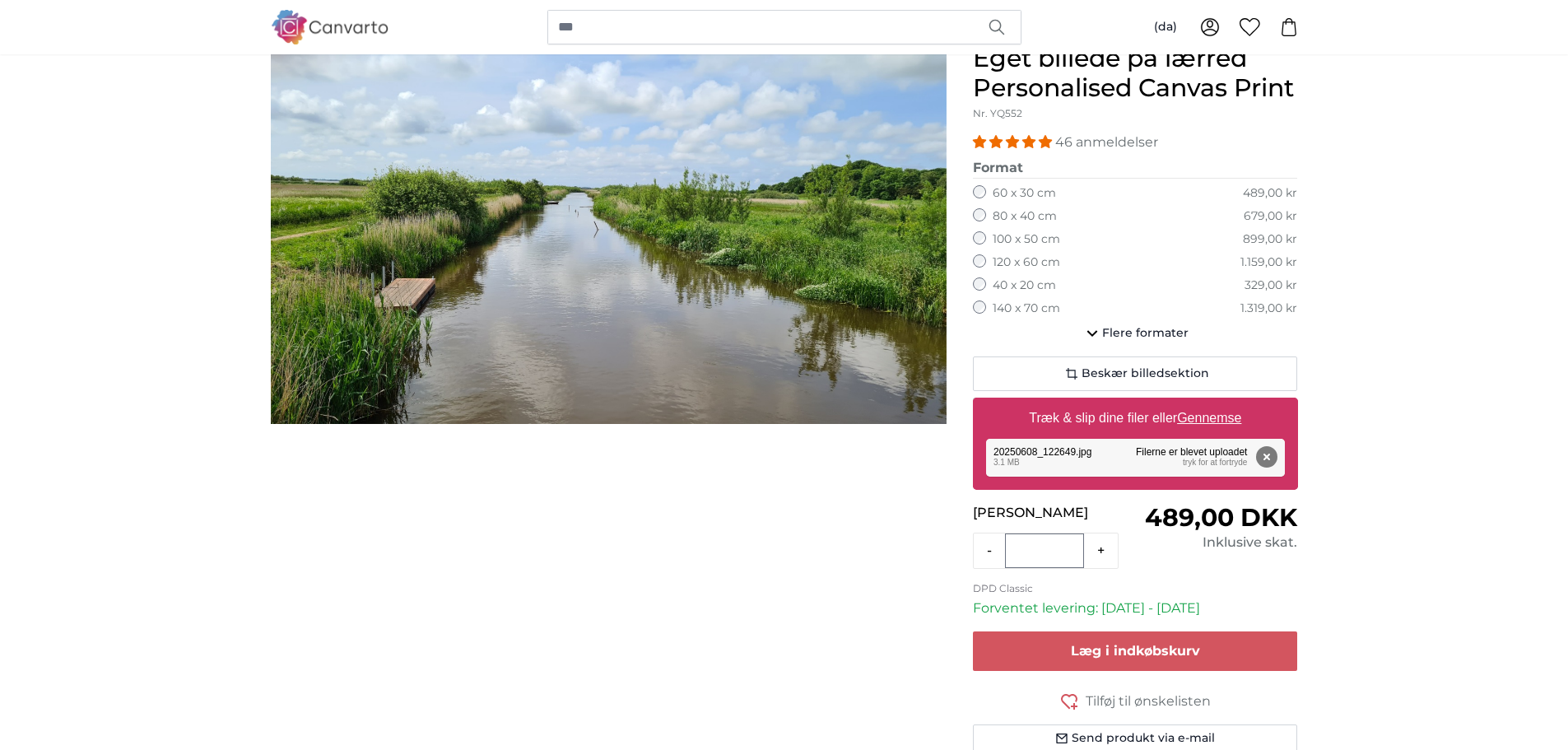
scroll to position [164, 0]
click at [1131, 331] on span "Flere formater" at bounding box center [1145, 332] width 86 height 16
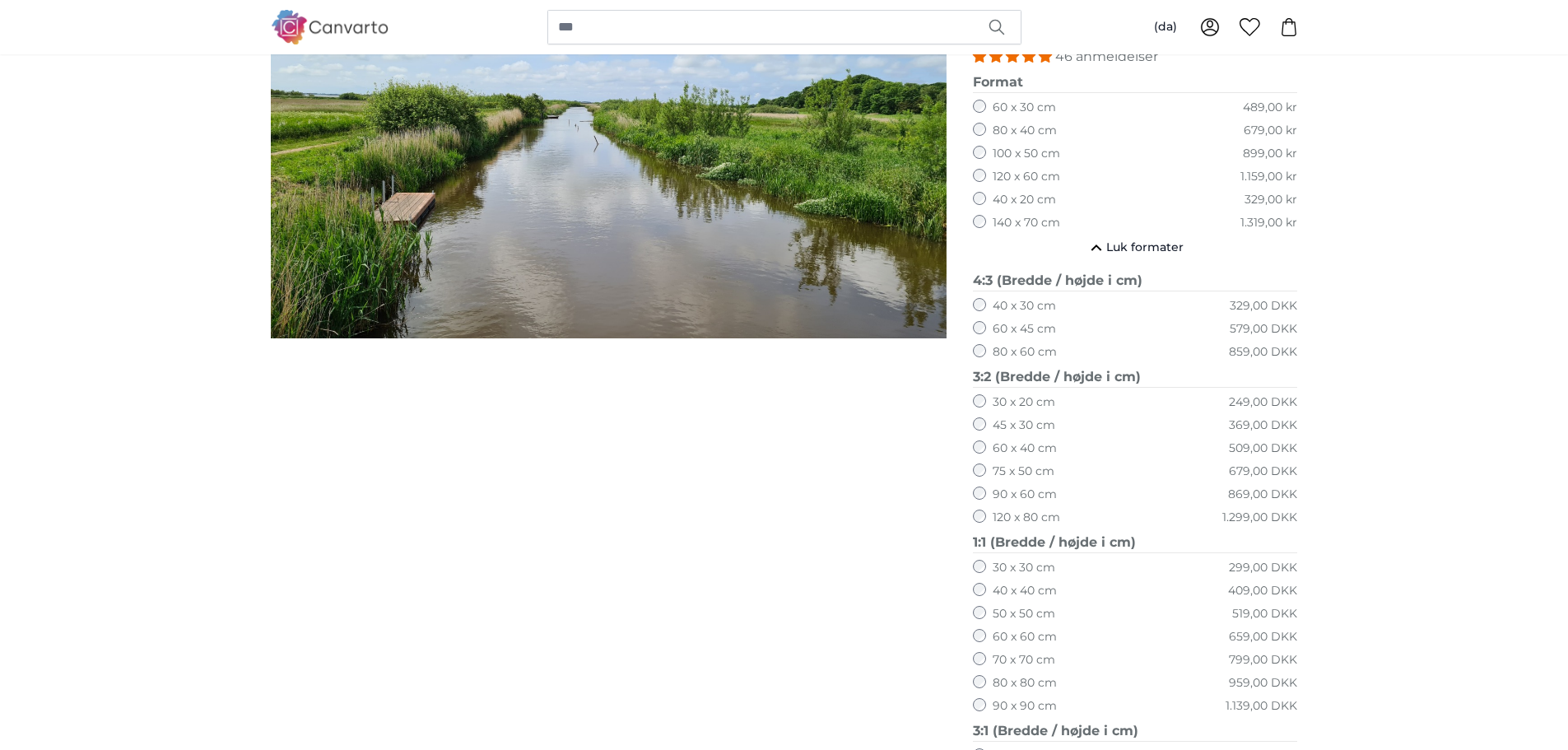
scroll to position [248, 0]
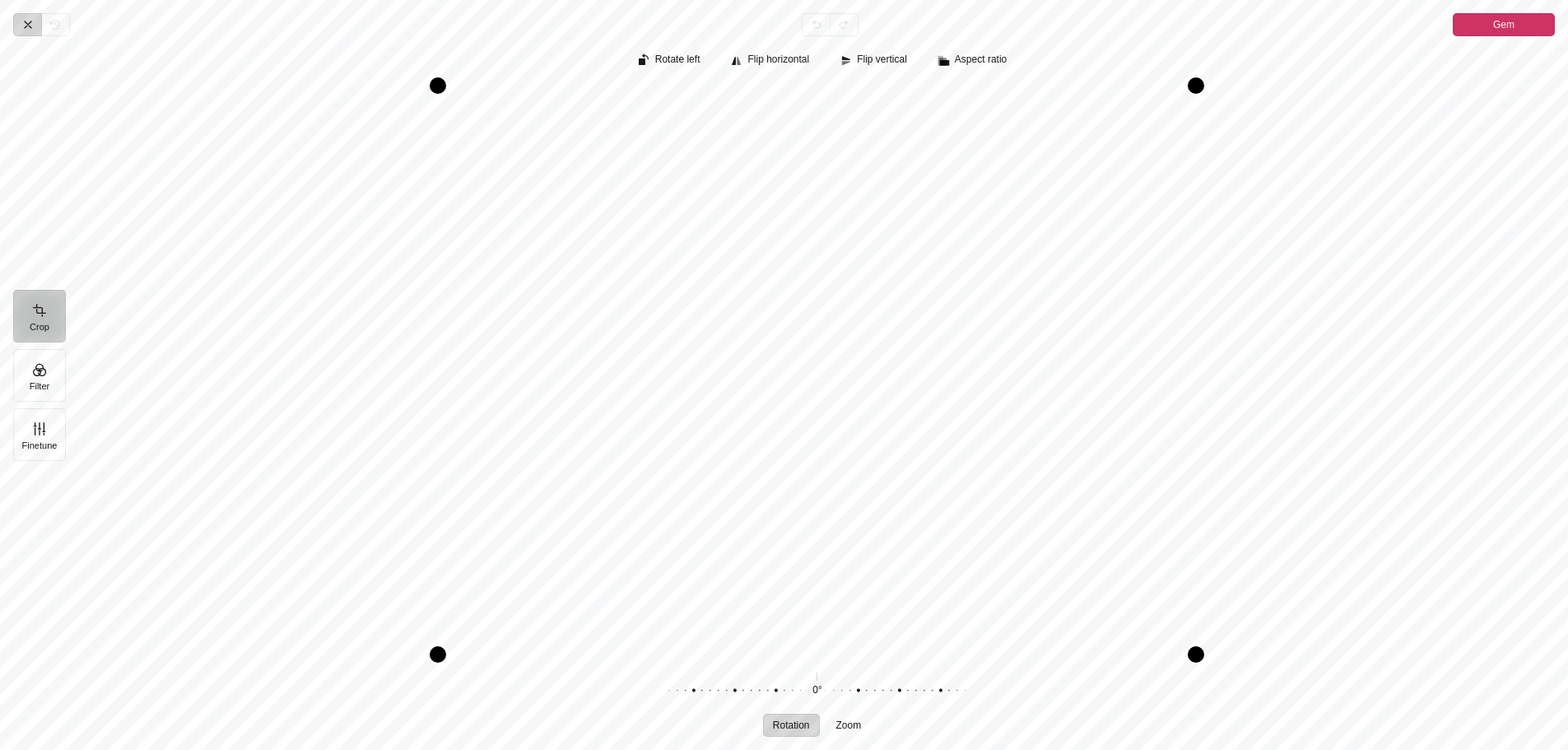
click at [24, 22] on icon "Pintura" at bounding box center [28, 24] width 13 height 13
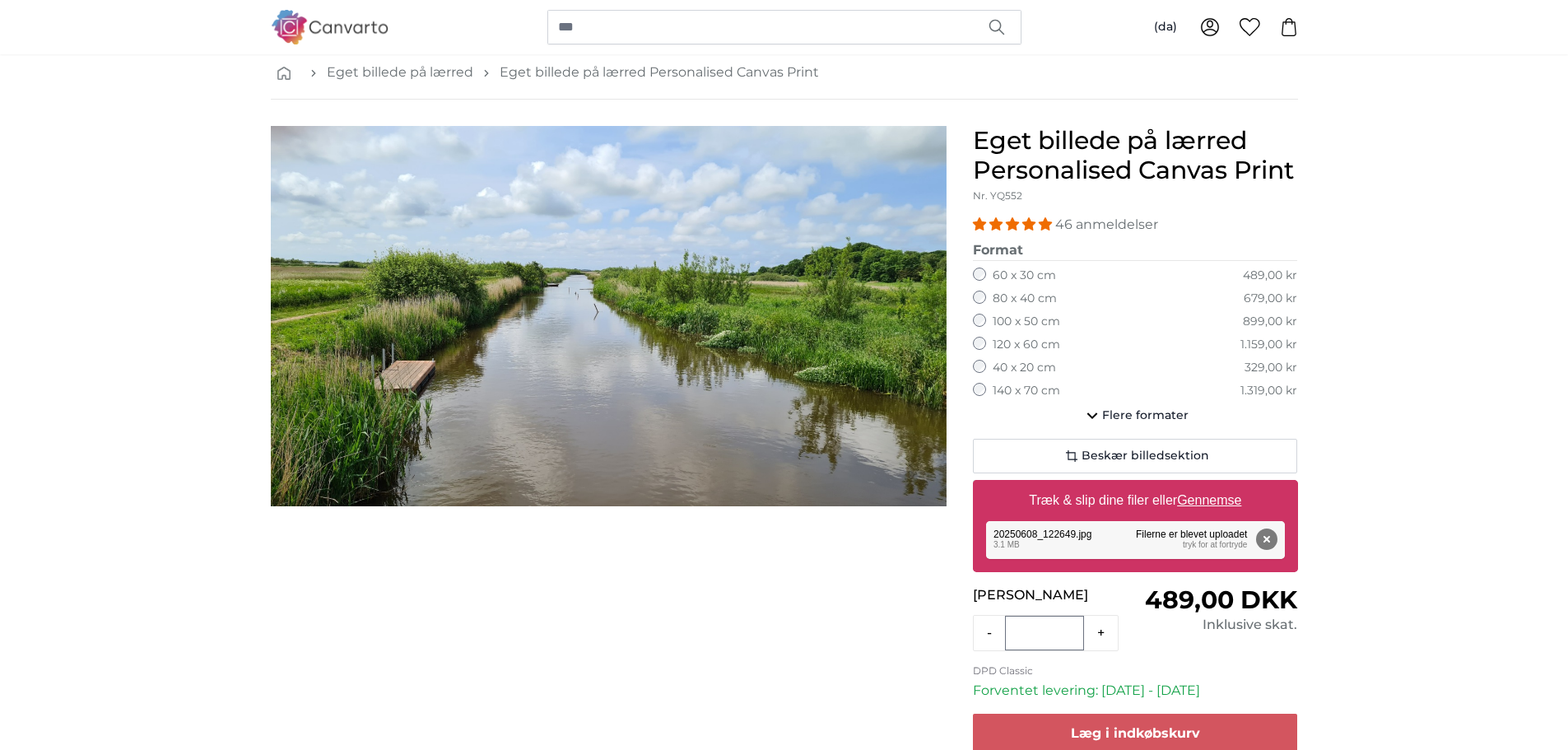
scroll to position [82, 0]
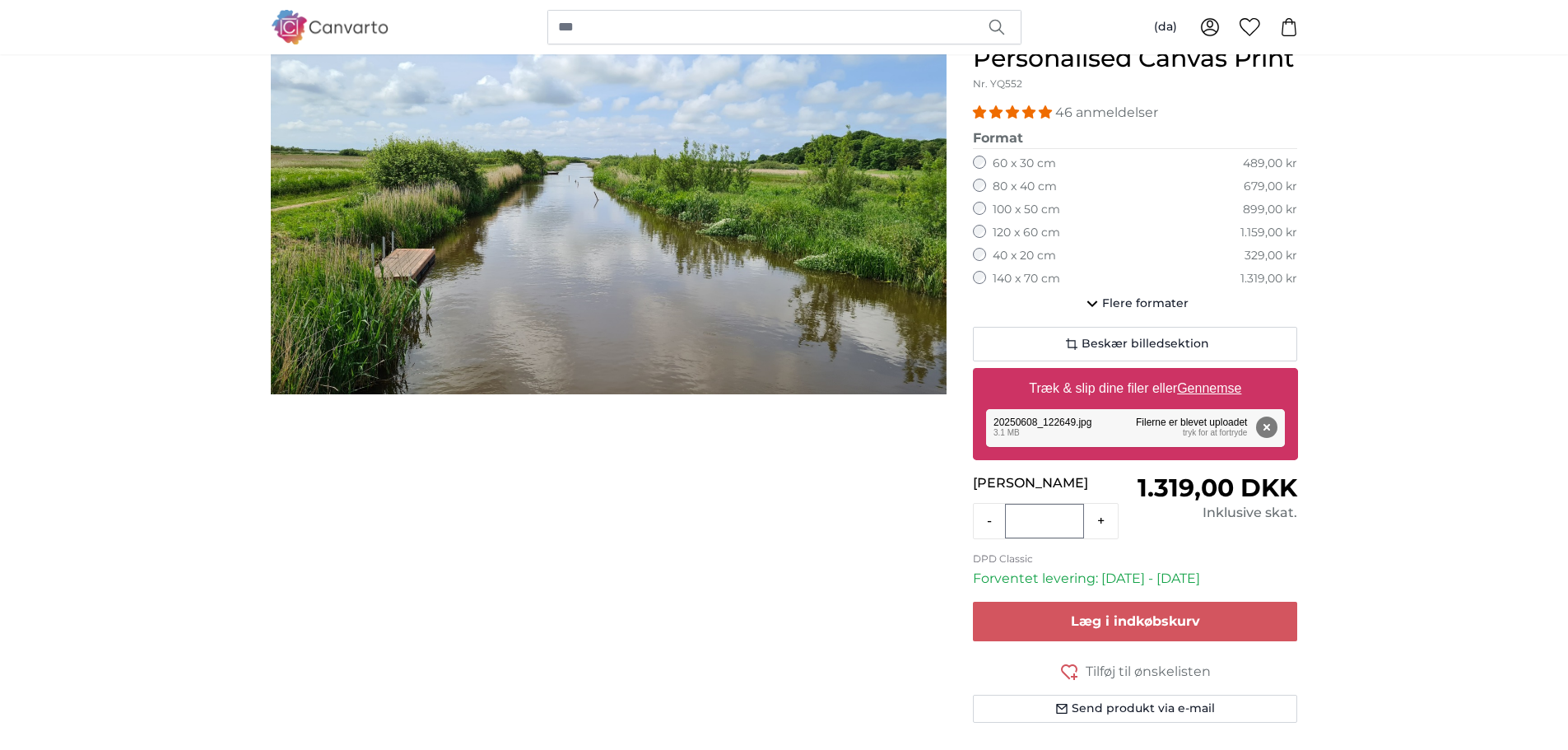
click at [747, 319] on img "1 of 1" at bounding box center [609, 204] width 676 height 381
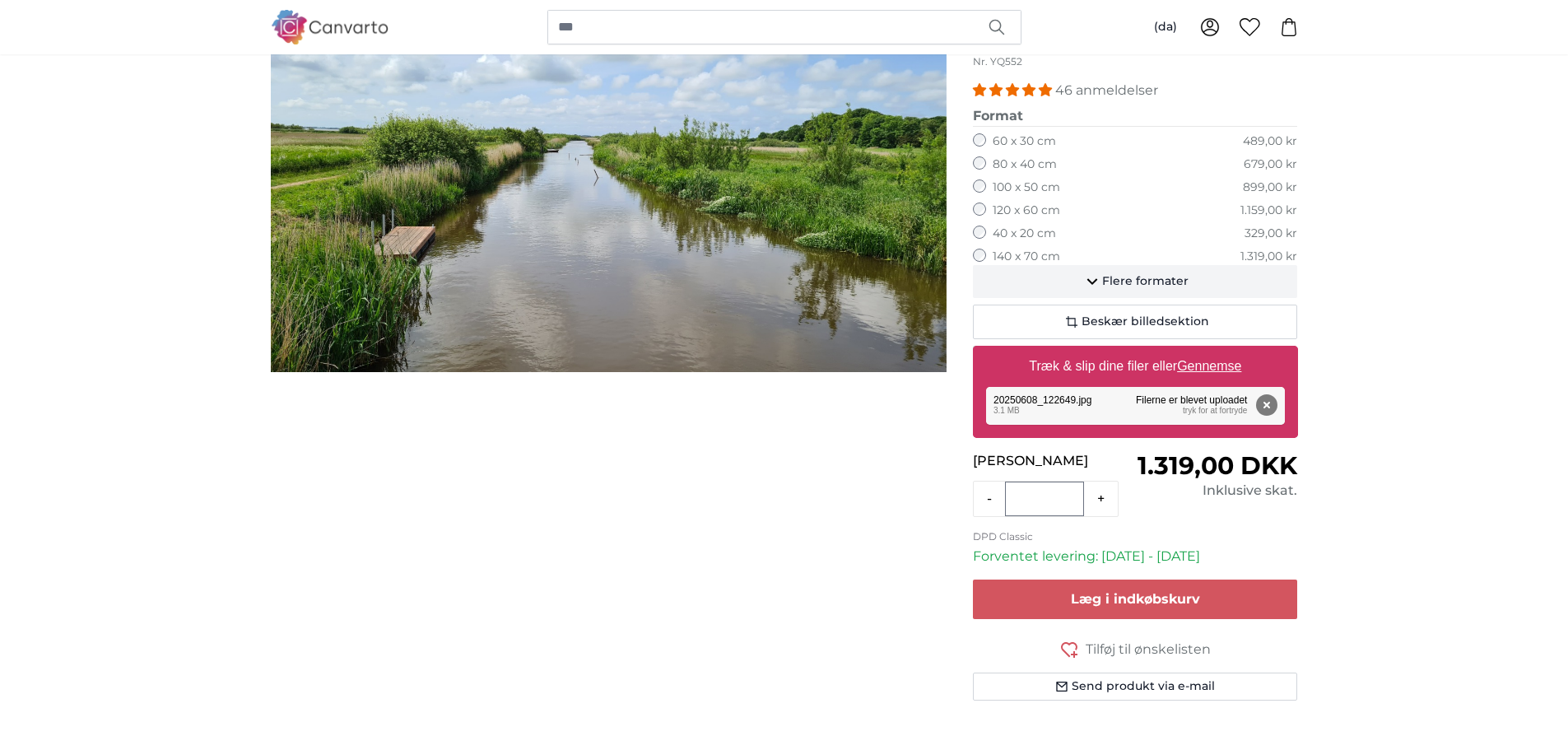
scroll to position [215, 0]
click at [1136, 281] on span "Flere formater" at bounding box center [1145, 280] width 86 height 16
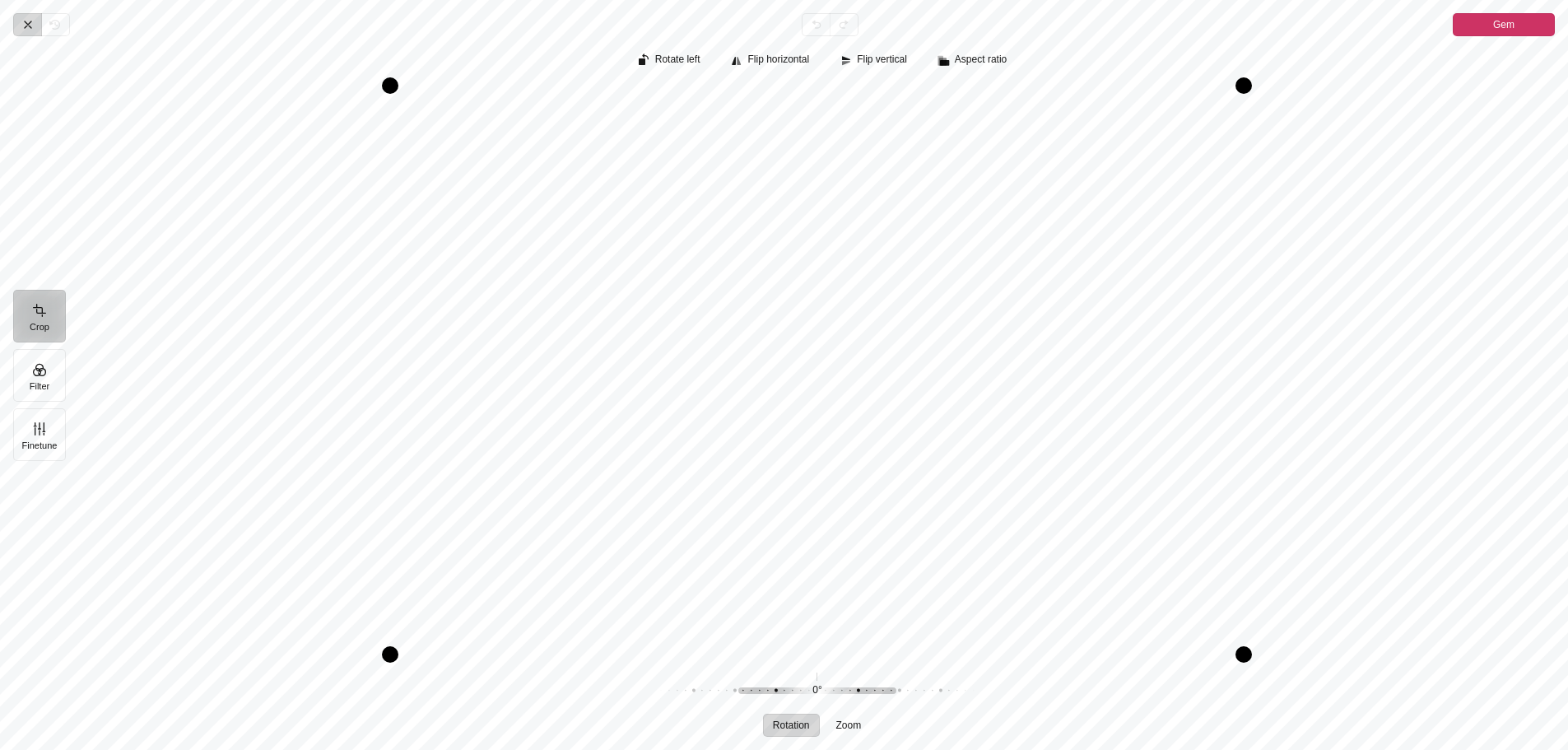
click at [29, 23] on icon "Pintura" at bounding box center [28, 25] width 7 height 7
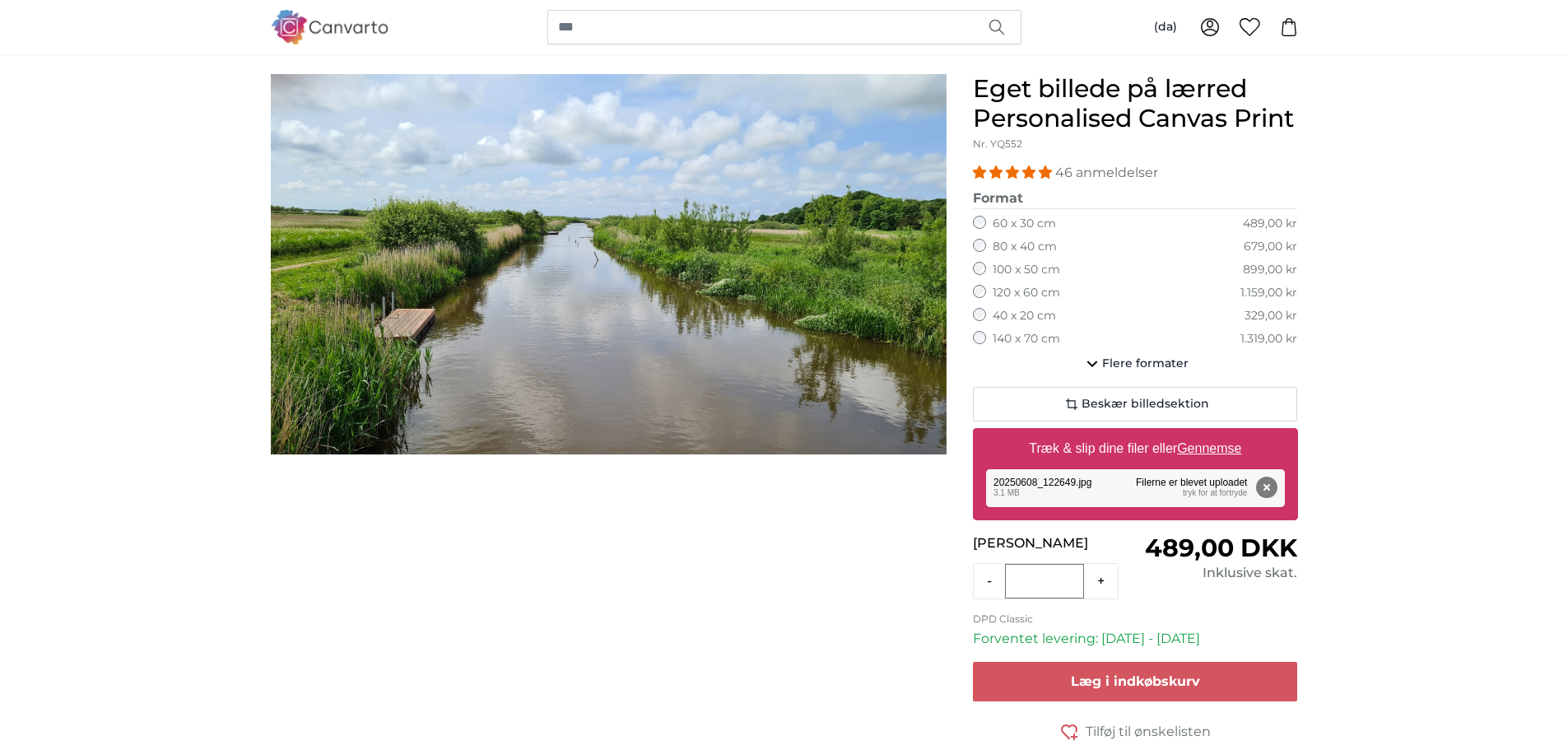
scroll to position [133, 0]
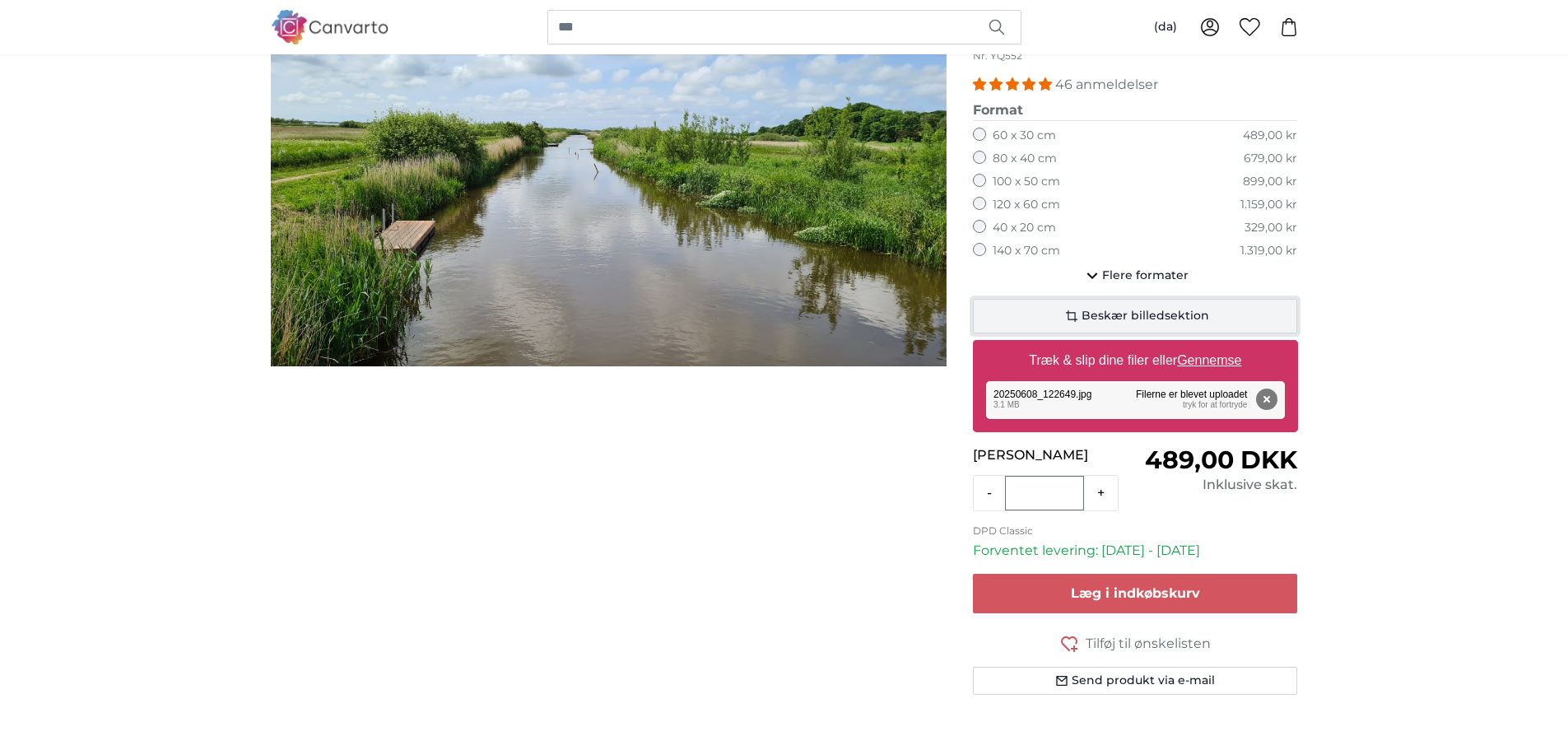
click at [1113, 305] on button "Beskær billedsektion" at bounding box center [1136, 316] width 325 height 34
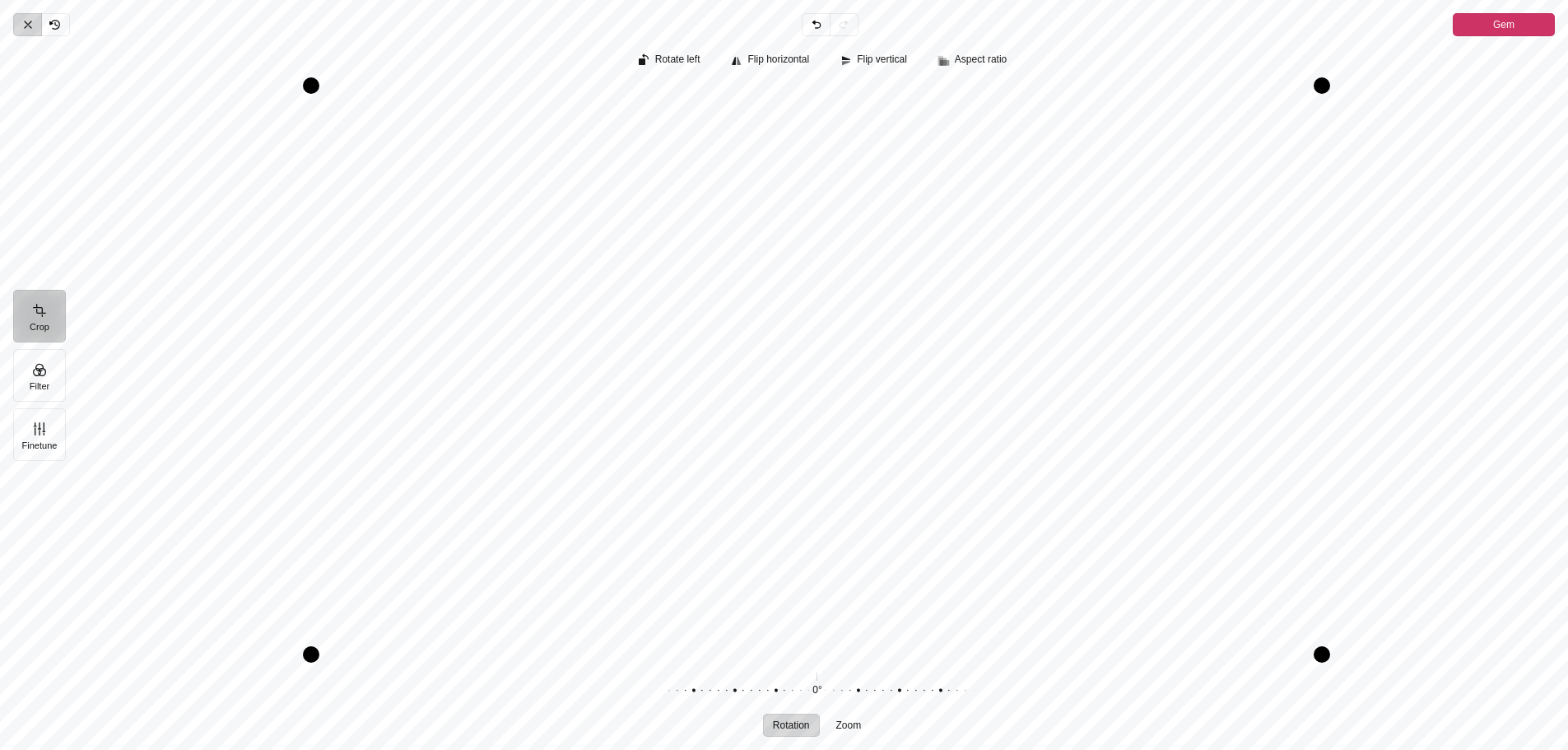
scroll to position [219, 0]
click at [22, 25] on icon "Pintura" at bounding box center [28, 24] width 13 height 13
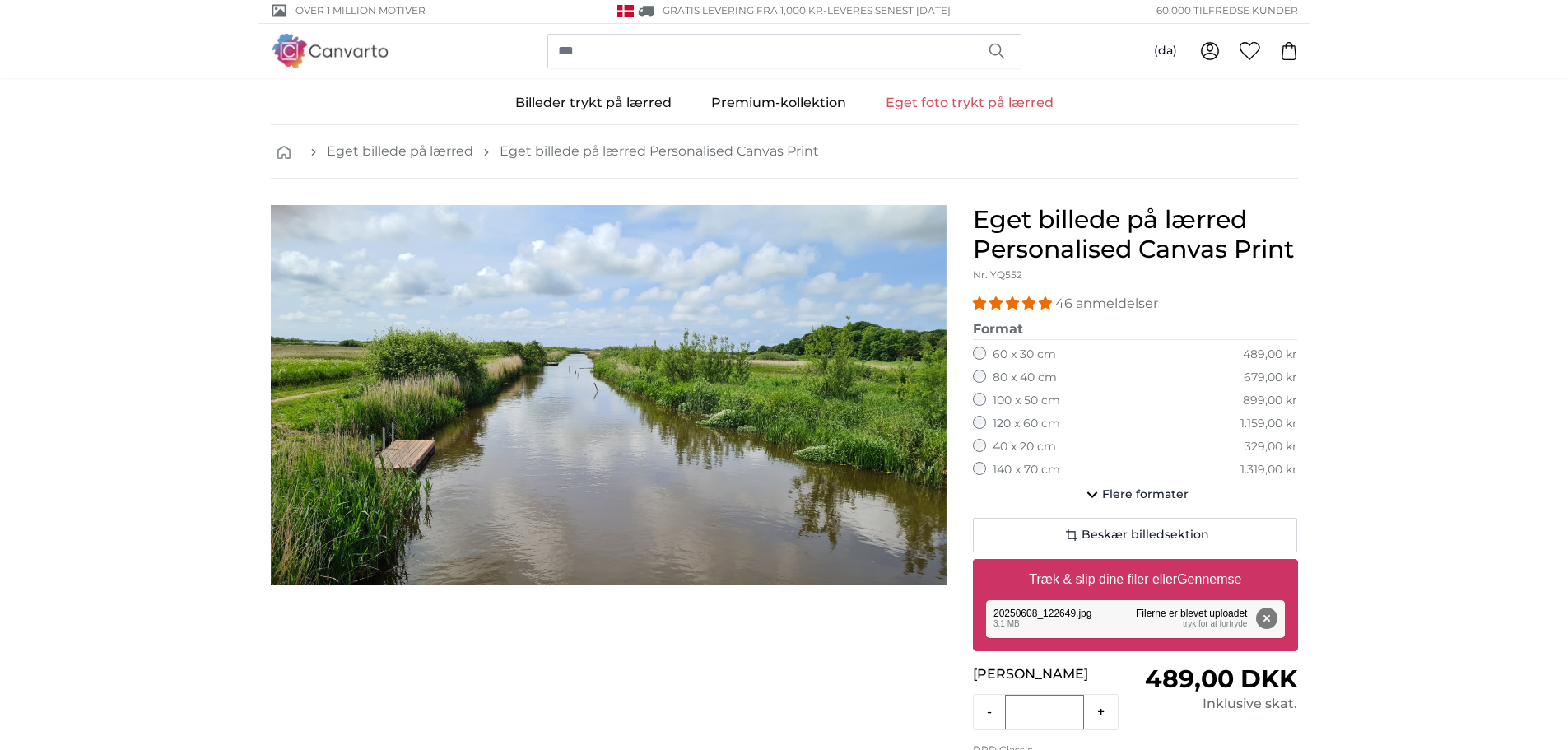
scroll to position [0, 0]
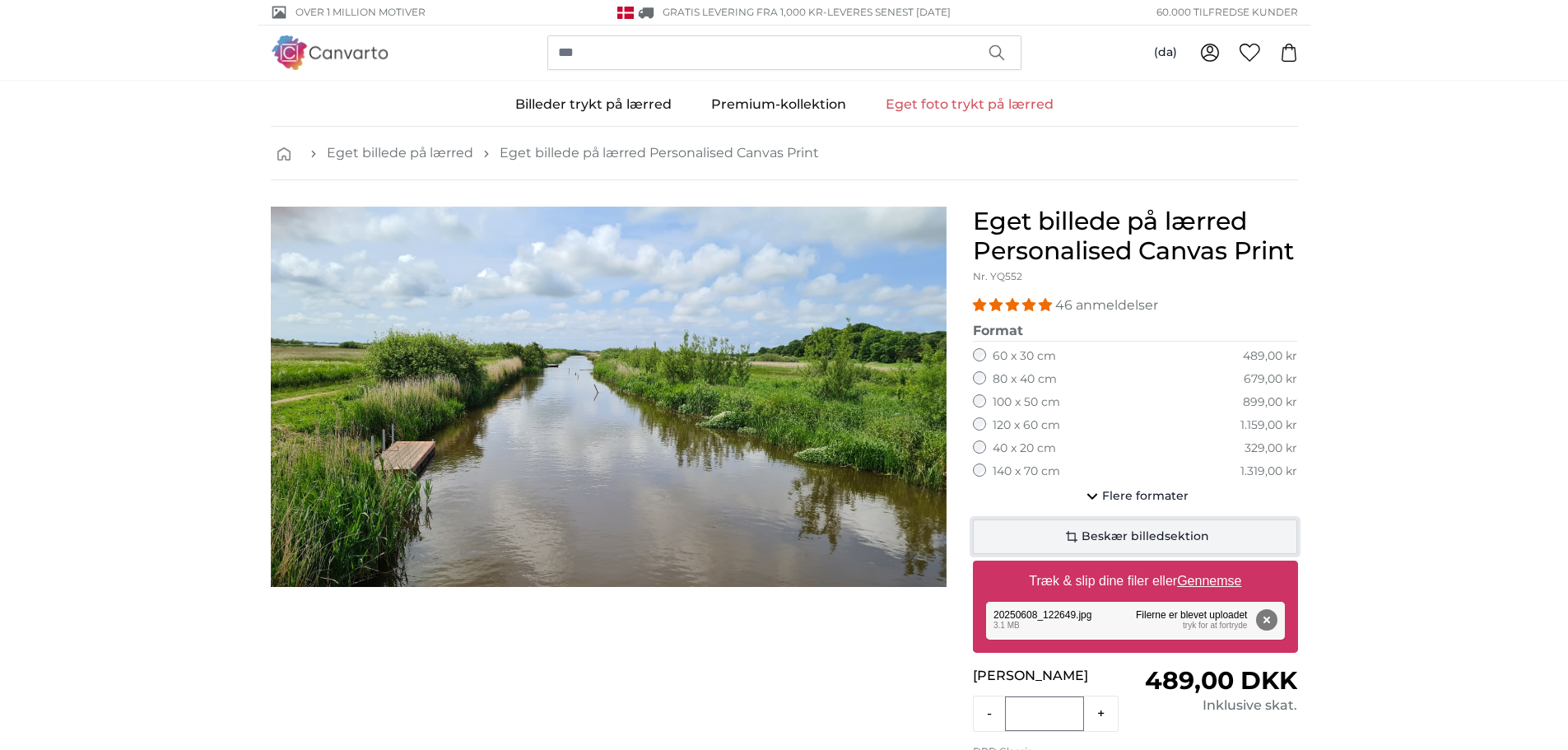
click at [1149, 535] on span "Beskær billedsektion" at bounding box center [1145, 536] width 127 height 16
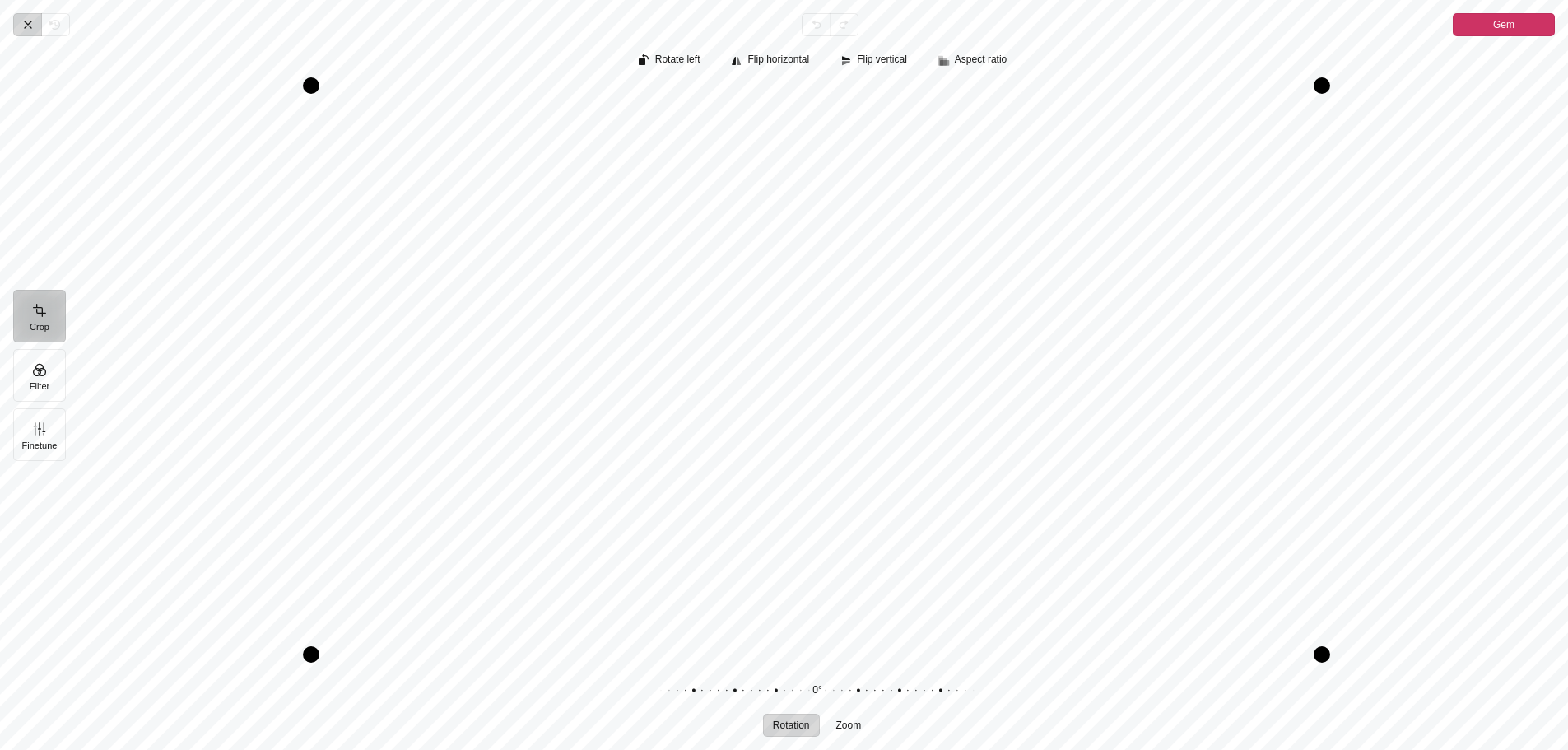
scroll to position [3, 0]
click at [23, 23] on icon "Pintura" at bounding box center [28, 24] width 13 height 13
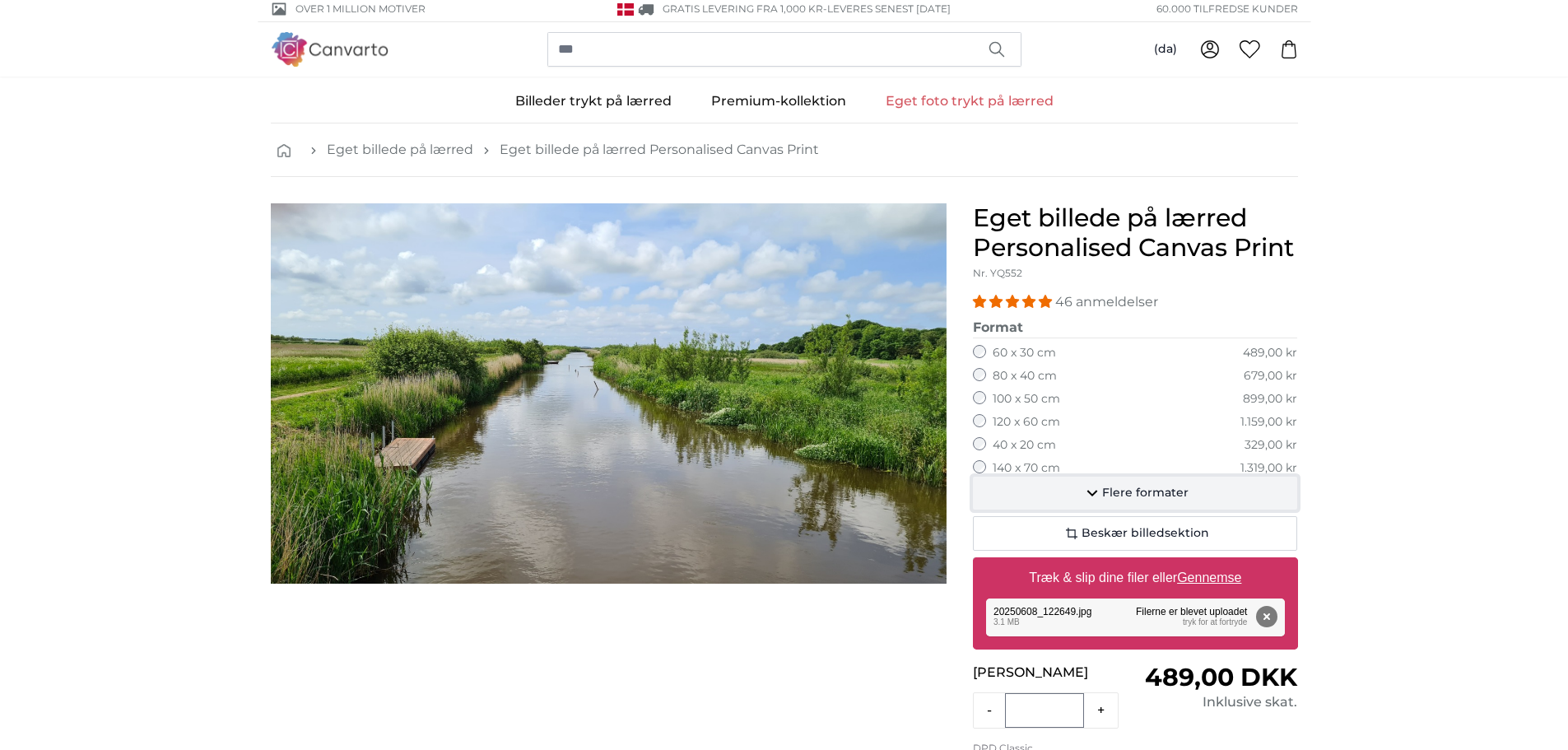
click at [1144, 496] on span "Flere formater" at bounding box center [1145, 493] width 86 height 16
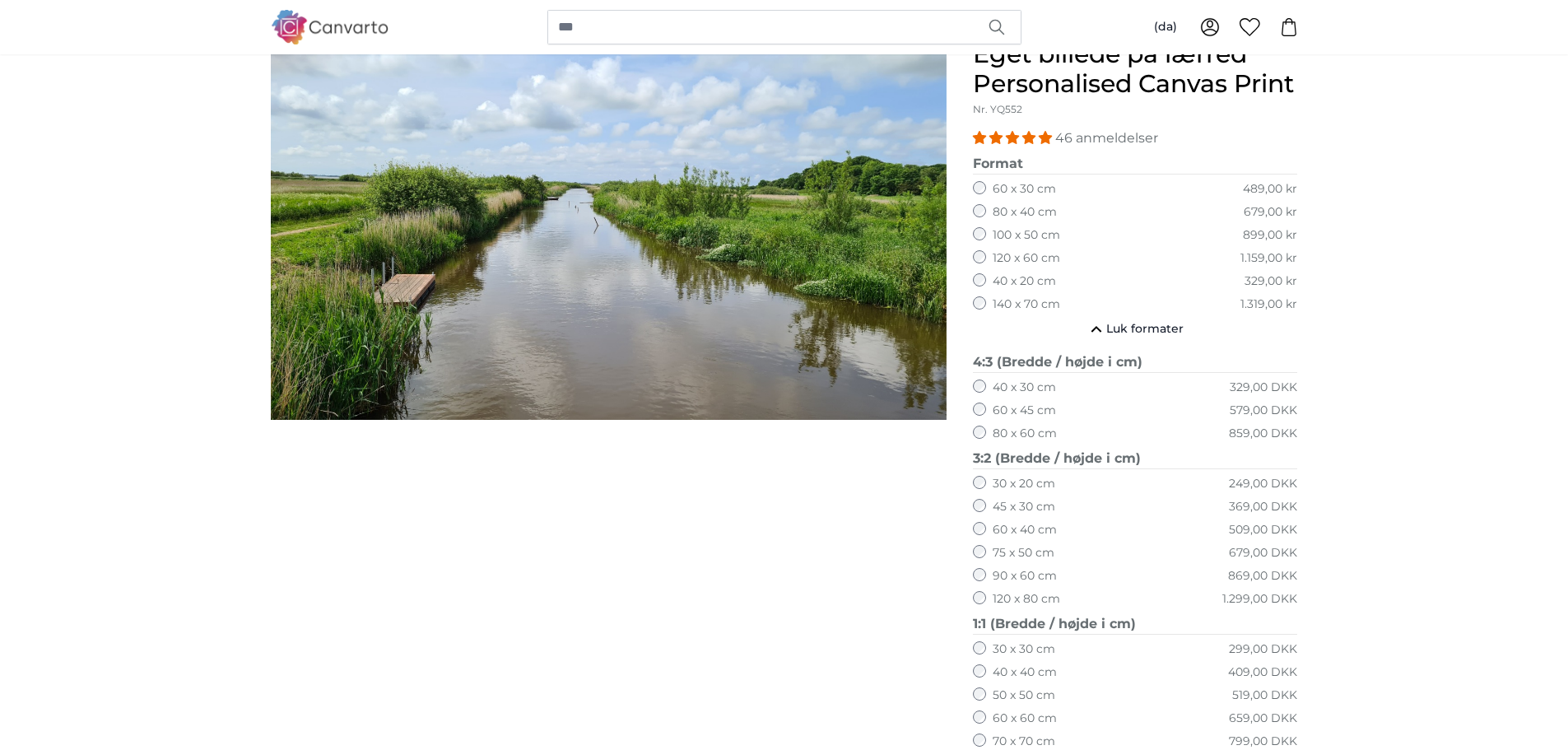
scroll to position [168, 0]
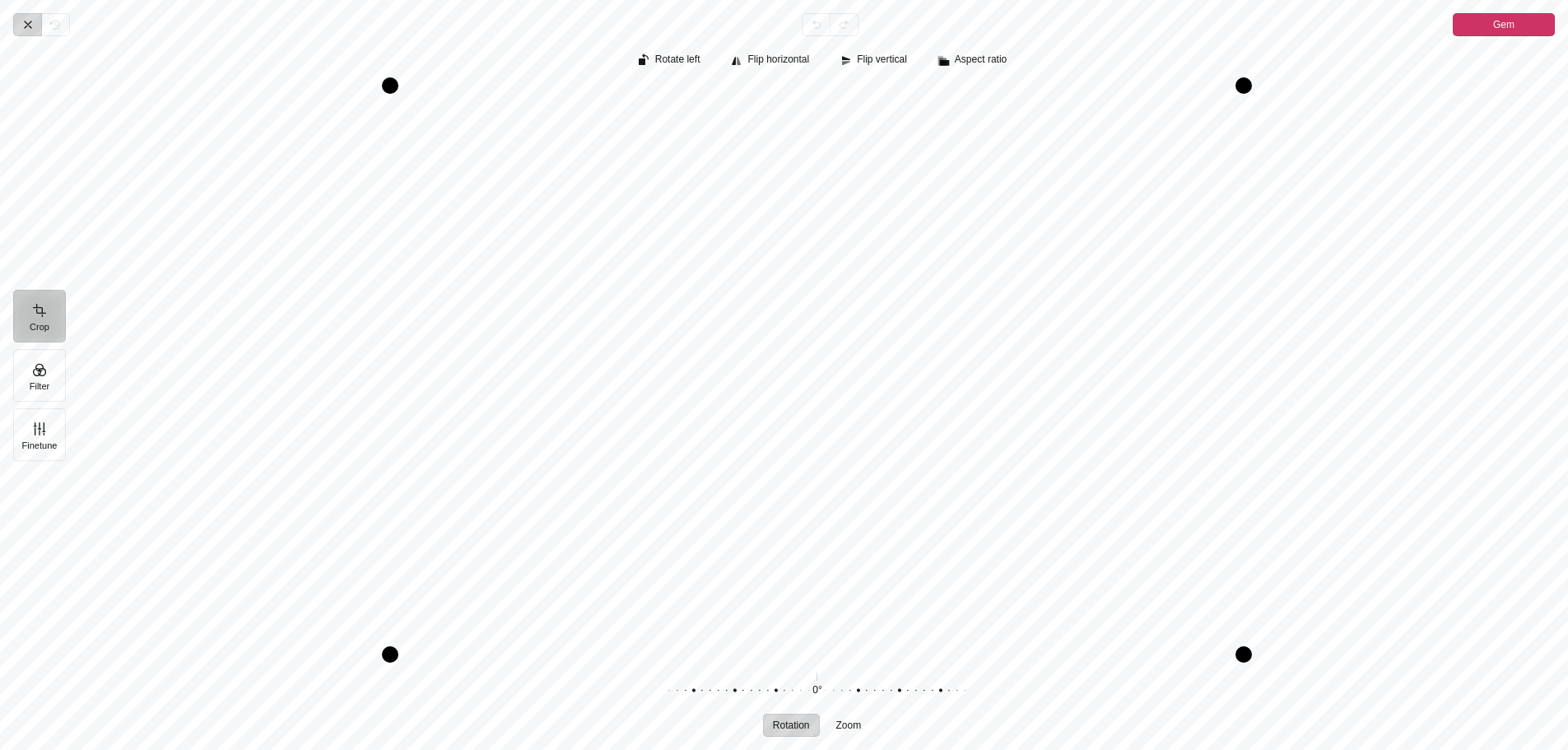
click at [21, 23] on span "Annuler" at bounding box center [27, 24] width 28 height 23
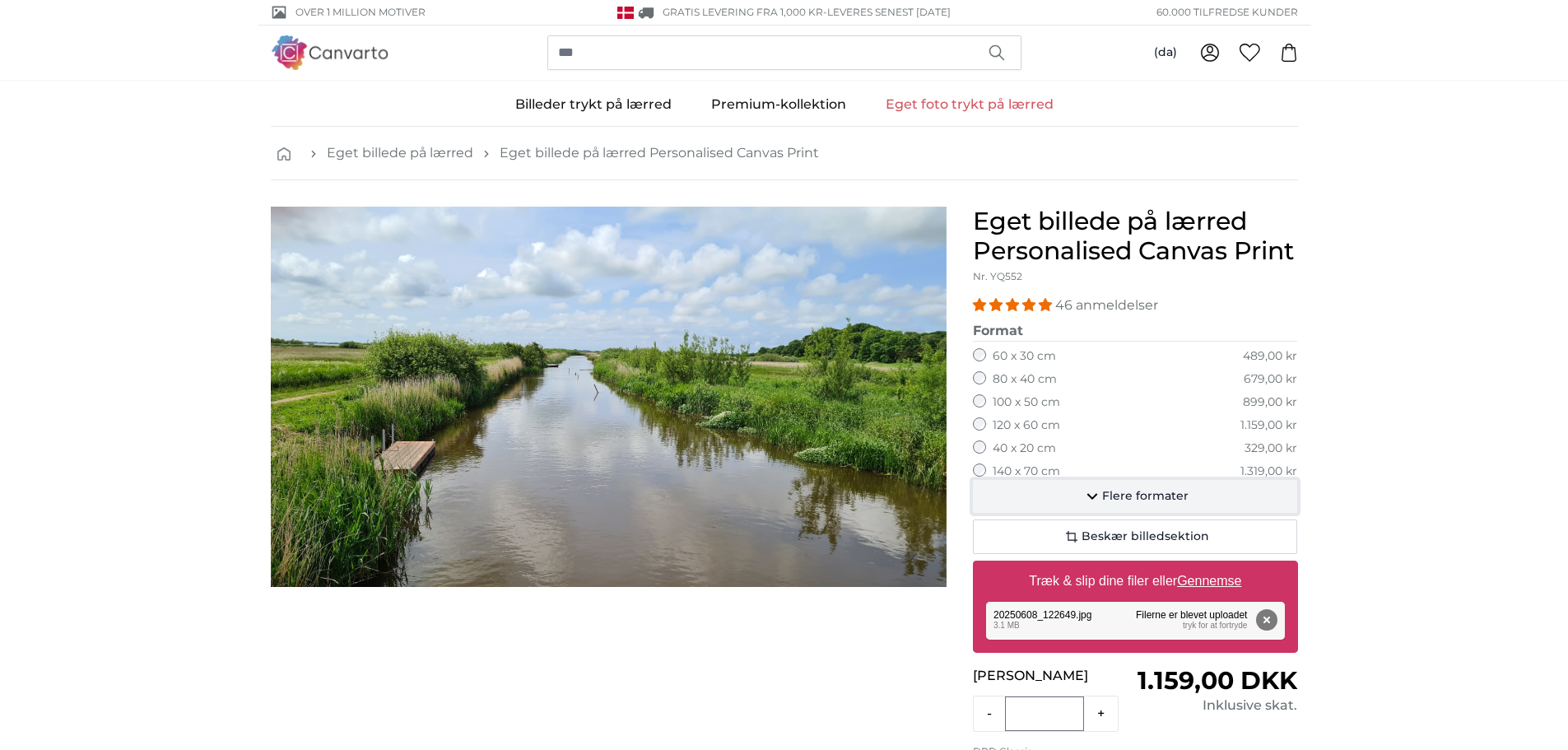
click at [1121, 496] on span "Flere formater" at bounding box center [1145, 496] width 86 height 16
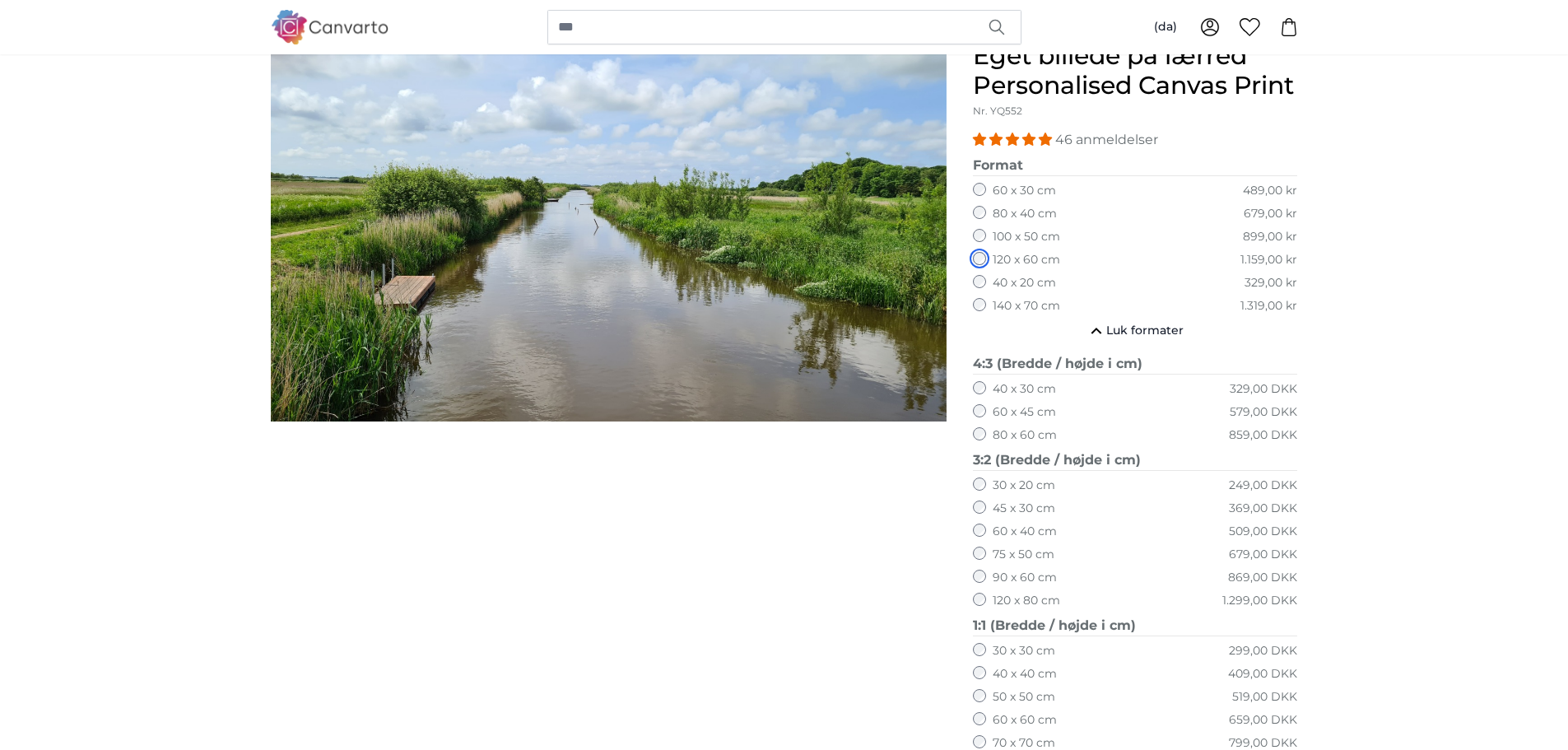
scroll to position [164, 0]
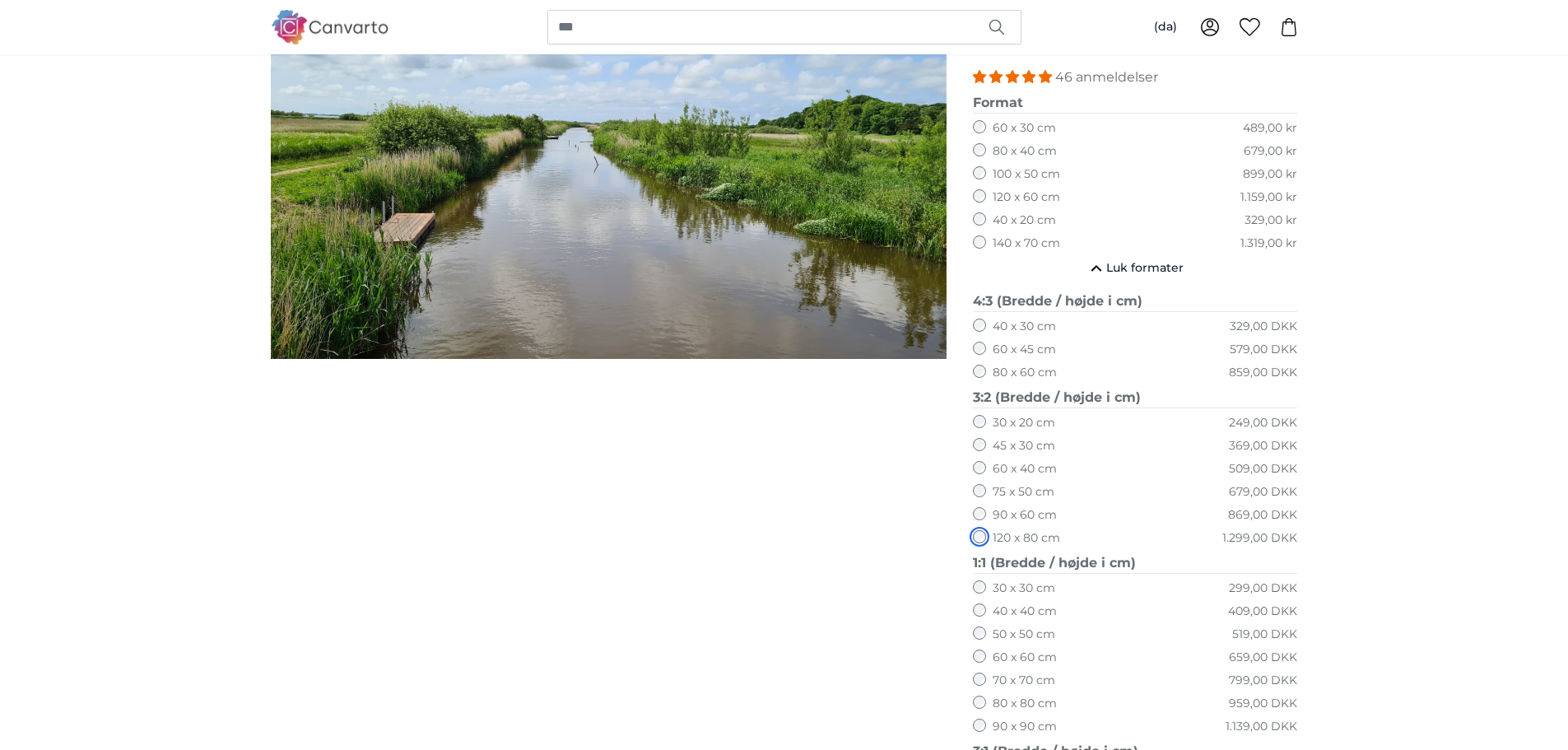
click at [981, 546] on div "120 x 80 cm 1.299,00 DKK" at bounding box center [1136, 538] width 325 height 16
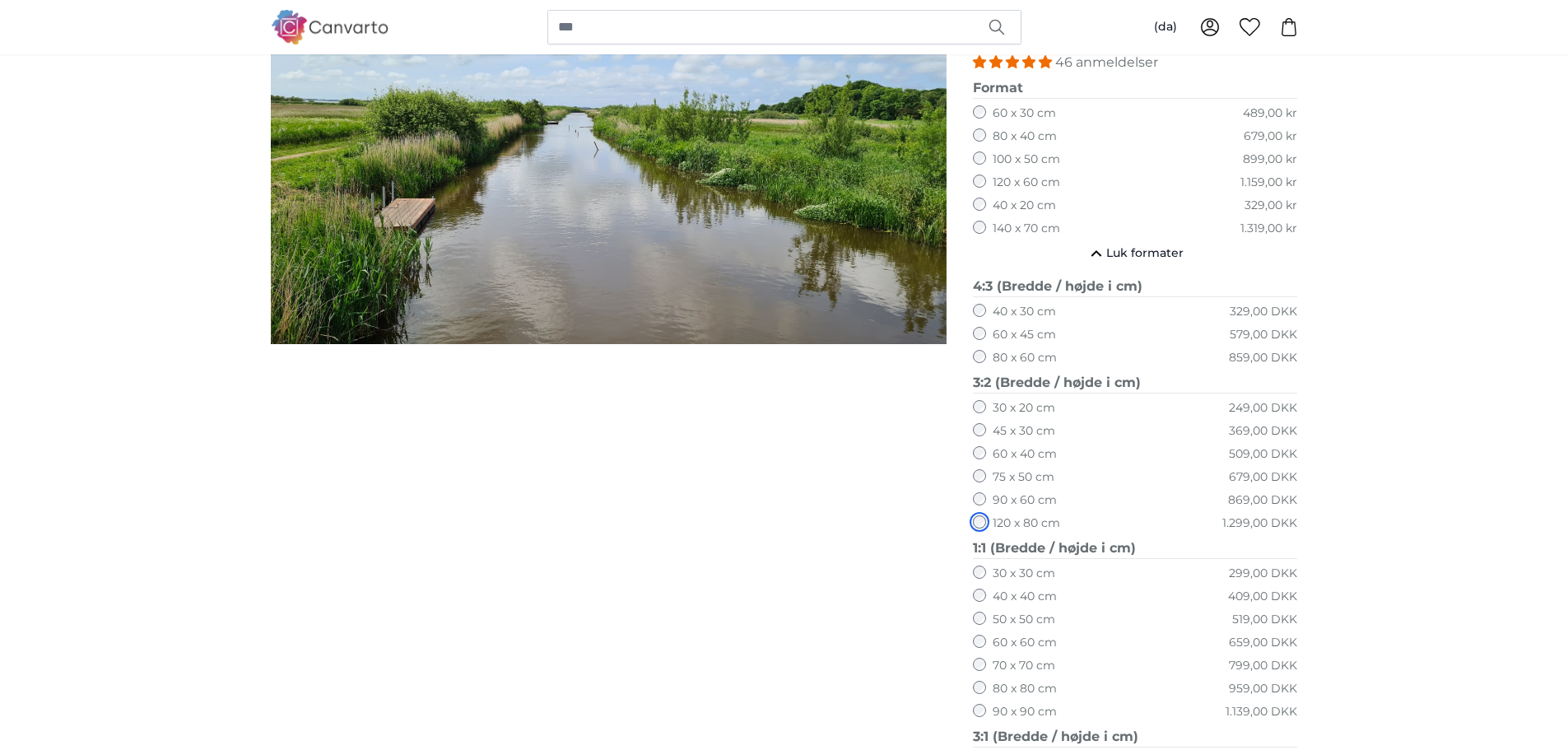
scroll to position [244, 0]
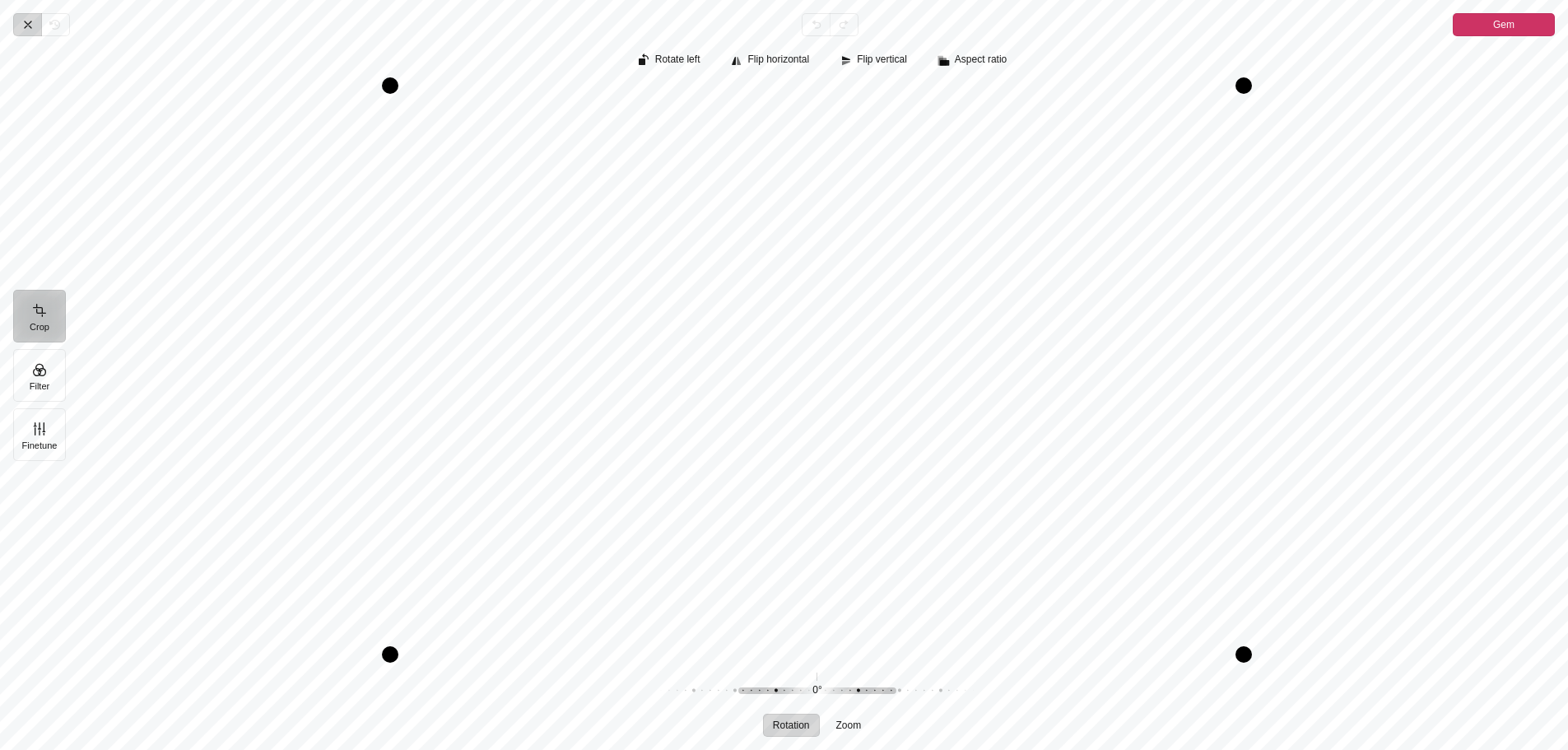
click at [28, 28] on icon "Pintura" at bounding box center [28, 24] width 13 height 13
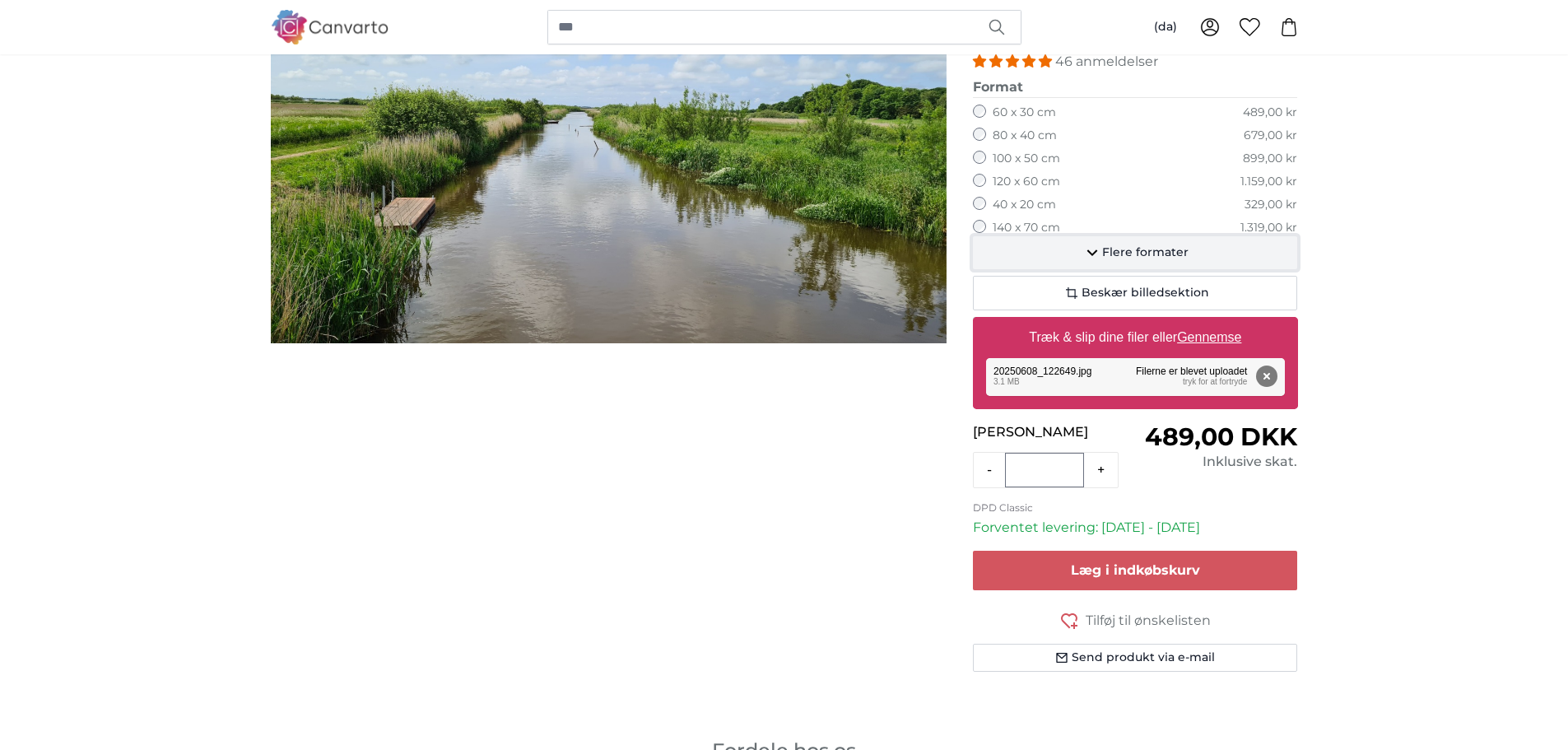
click at [1145, 250] on span "Flere formater" at bounding box center [1145, 252] width 86 height 16
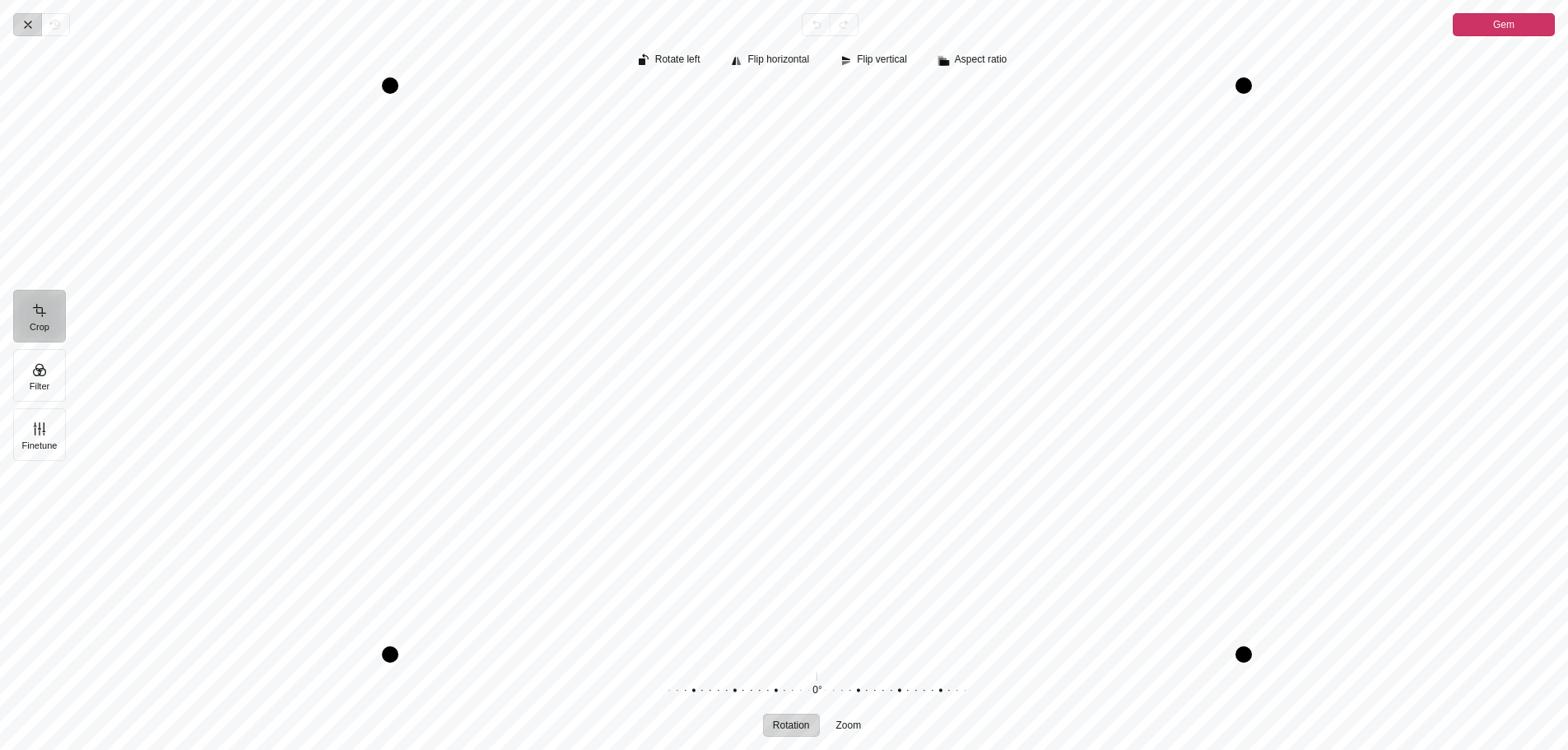
click at [27, 24] on icon "Pintura" at bounding box center [28, 24] width 13 height 13
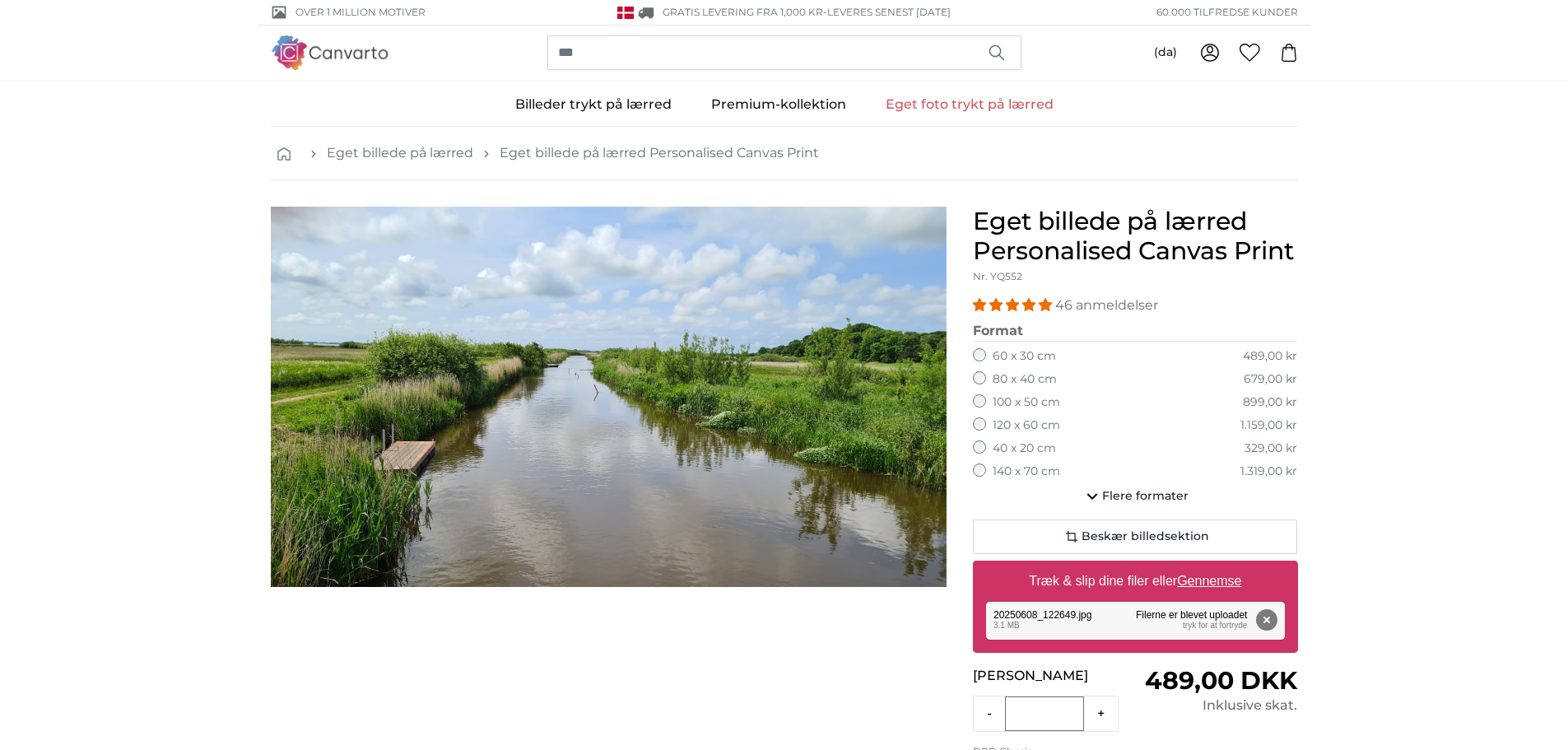
drag, startPoint x: 1075, startPoint y: 0, endPoint x: 697, endPoint y: 650, distance: 751.9
click at [697, 650] on div at bounding box center [608, 580] width 702 height 748
drag, startPoint x: 499, startPoint y: 0, endPoint x: 83, endPoint y: 149, distance: 441.9
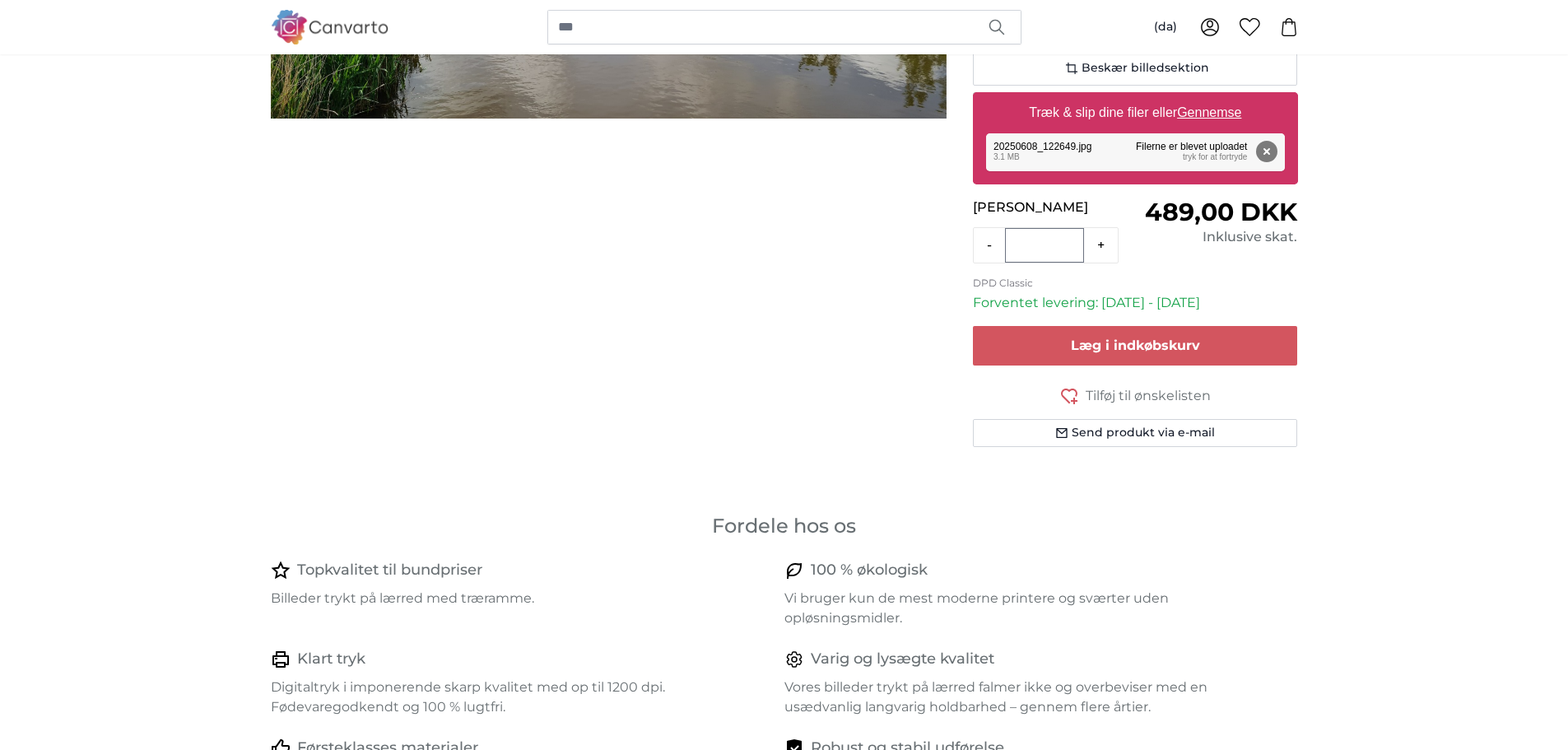
scroll to position [469, 0]
